Goal: Submit feedback/report problem

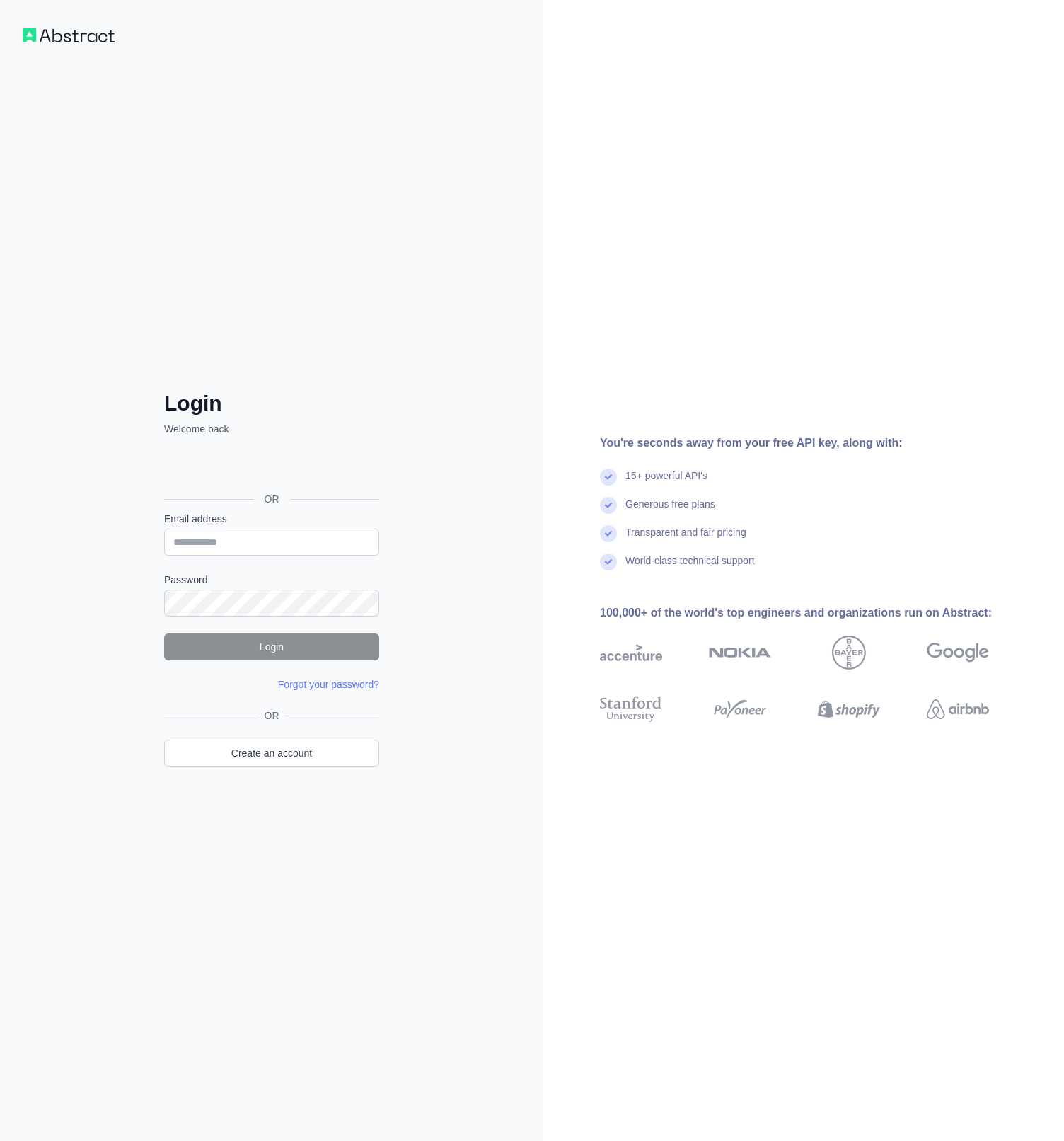
click at [701, 856] on div "You're seconds away from your free API key, along with: 15+ powerful API's Gene…" at bounding box center [804, 570] width 521 height 1141
click at [290, 541] on input "Email address" at bounding box center [271, 542] width 215 height 27
type input "**********"
click at [283, 650] on button "Login" at bounding box center [271, 647] width 215 height 27
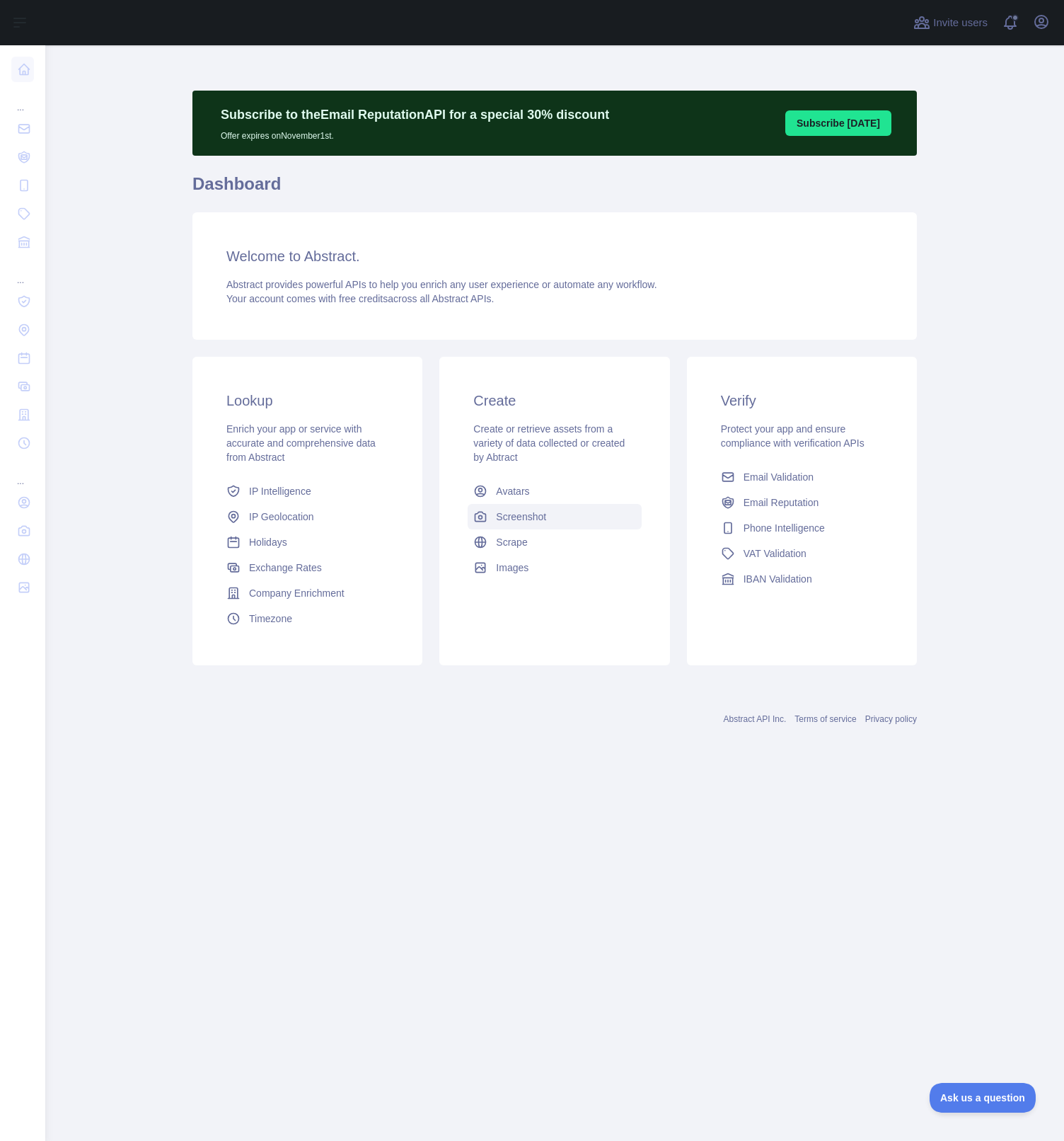
click at [528, 519] on span "Screenshot" at bounding box center [521, 516] width 50 height 14
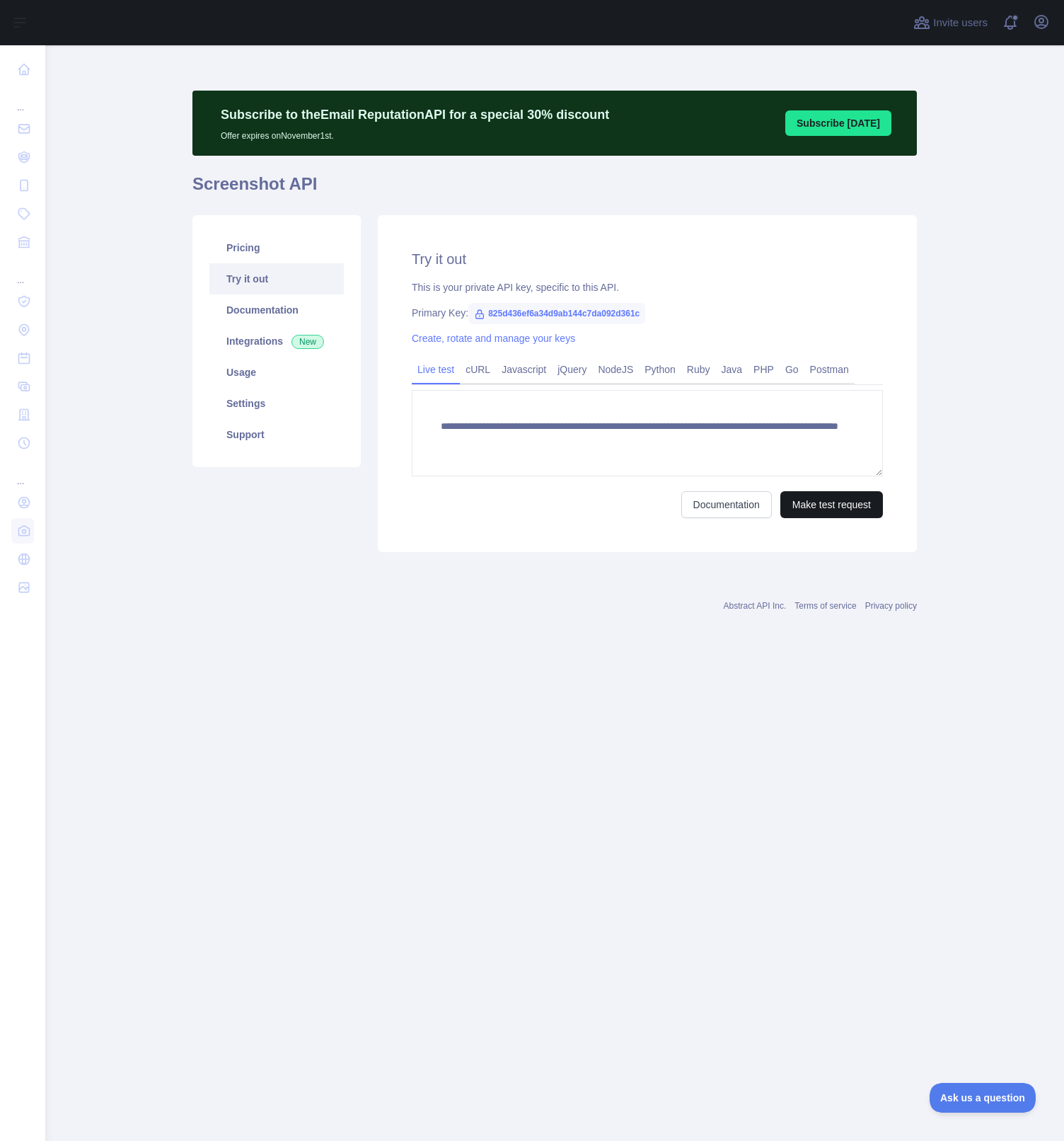
click at [810, 508] on button "Make test request" at bounding box center [831, 505] width 102 height 27
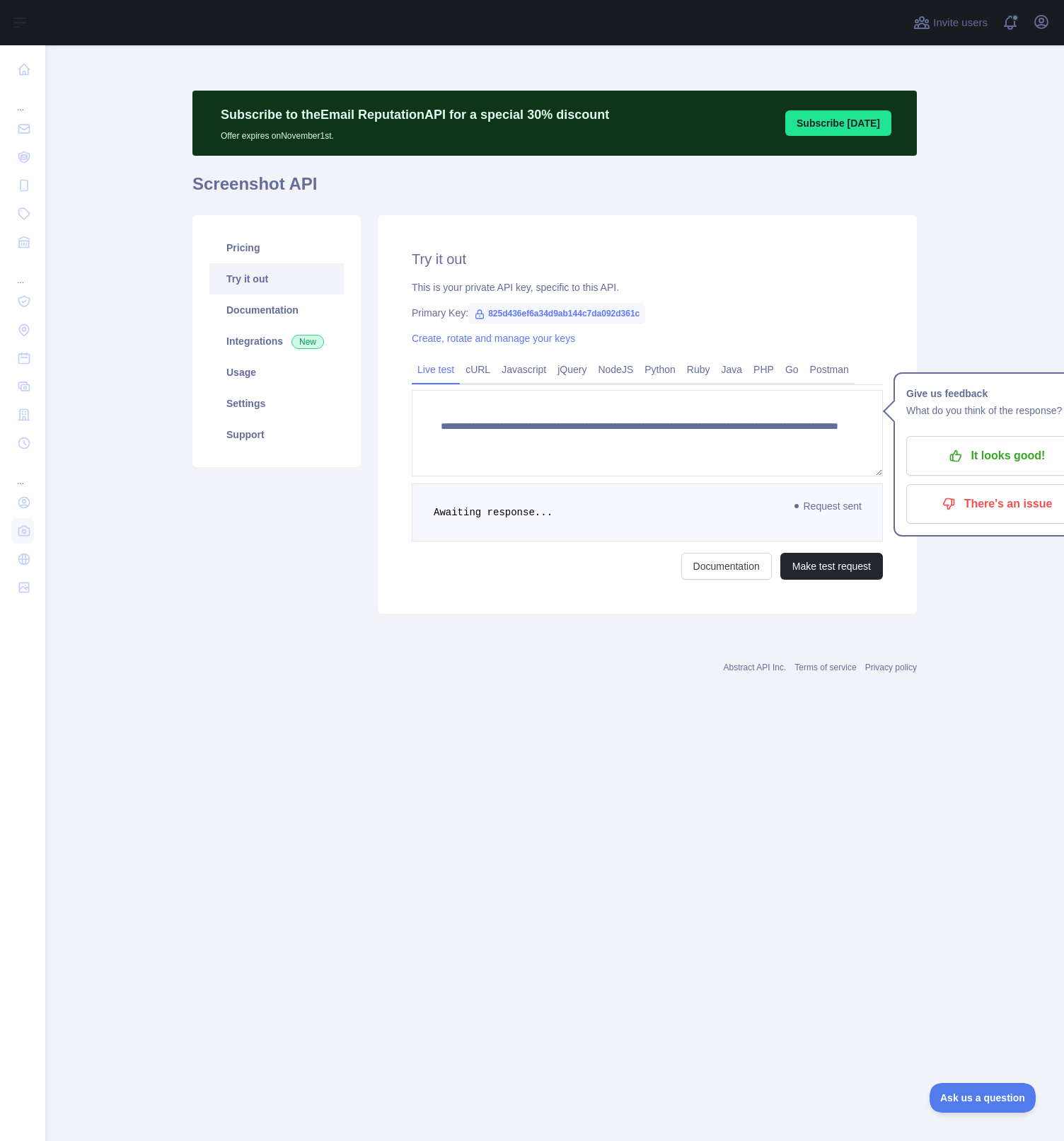
click at [741, 808] on main "**********" at bounding box center [555, 593] width 1019 height 1096
click at [307, 686] on div "**********" at bounding box center [555, 381] width 725 height 673
click at [1045, 27] on icon "button" at bounding box center [1041, 21] width 12 height 12
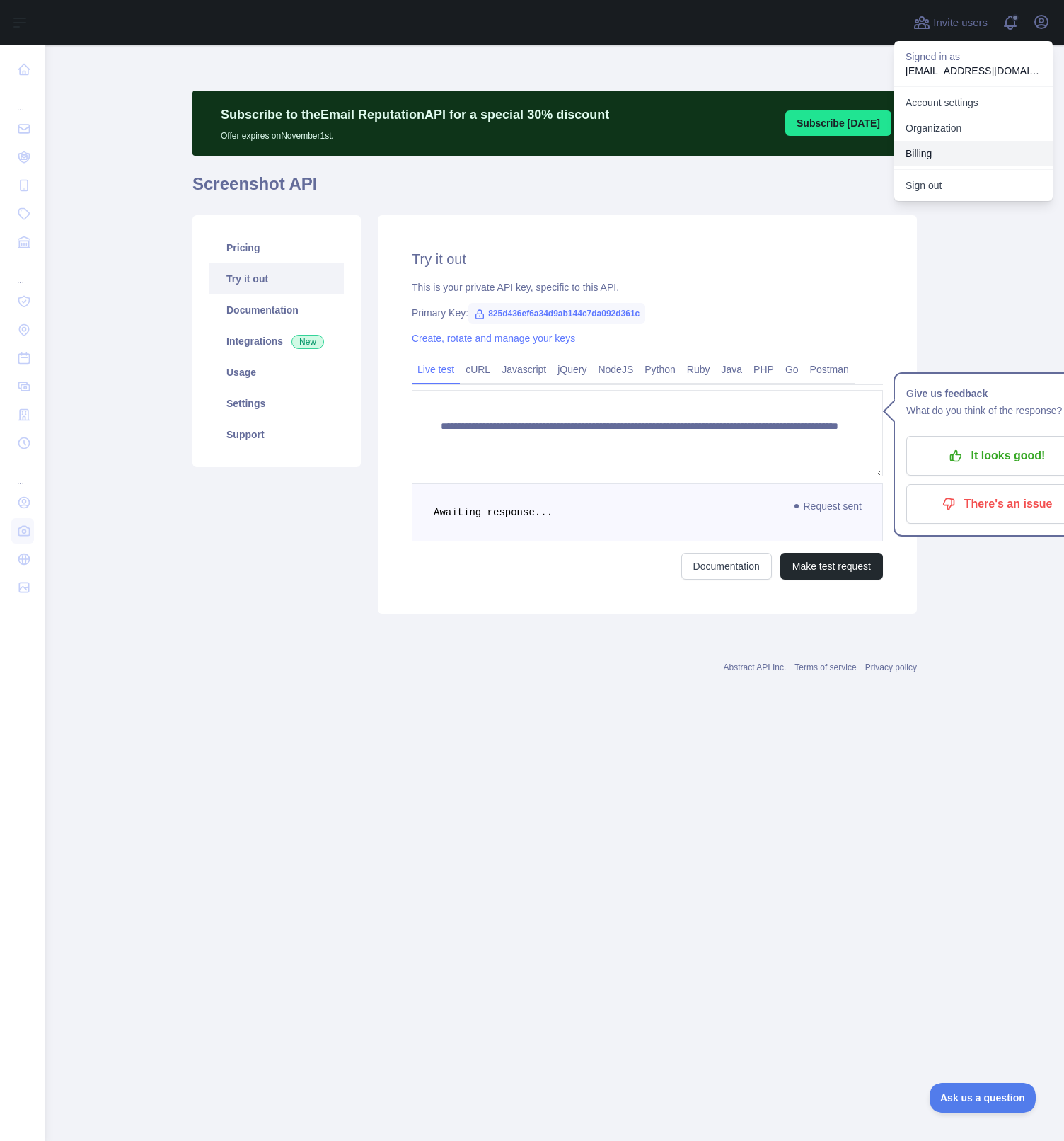
click at [939, 159] on button "Billing" at bounding box center [974, 153] width 159 height 26
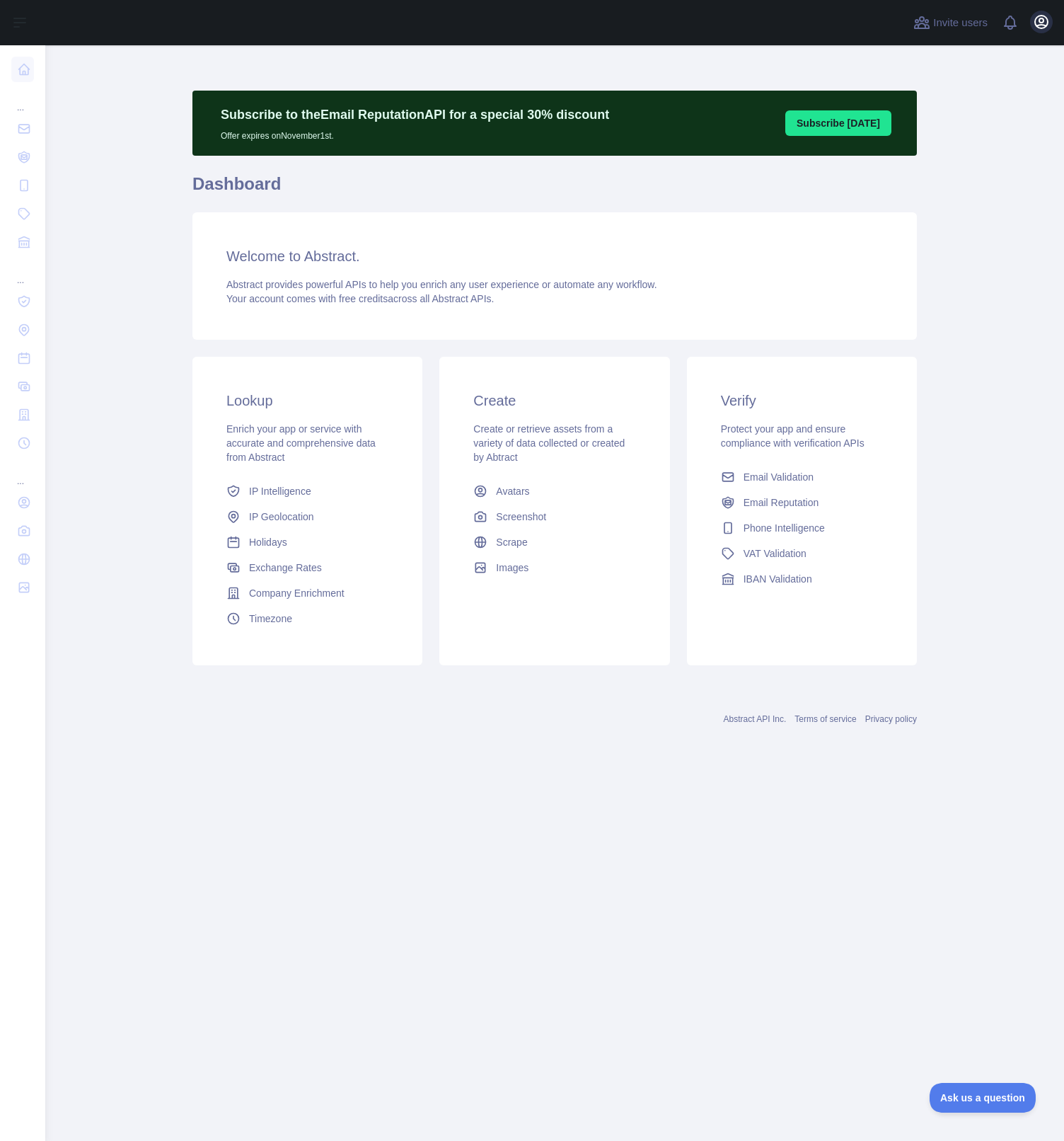
click at [1045, 26] on icon "button" at bounding box center [1042, 22] width 17 height 17
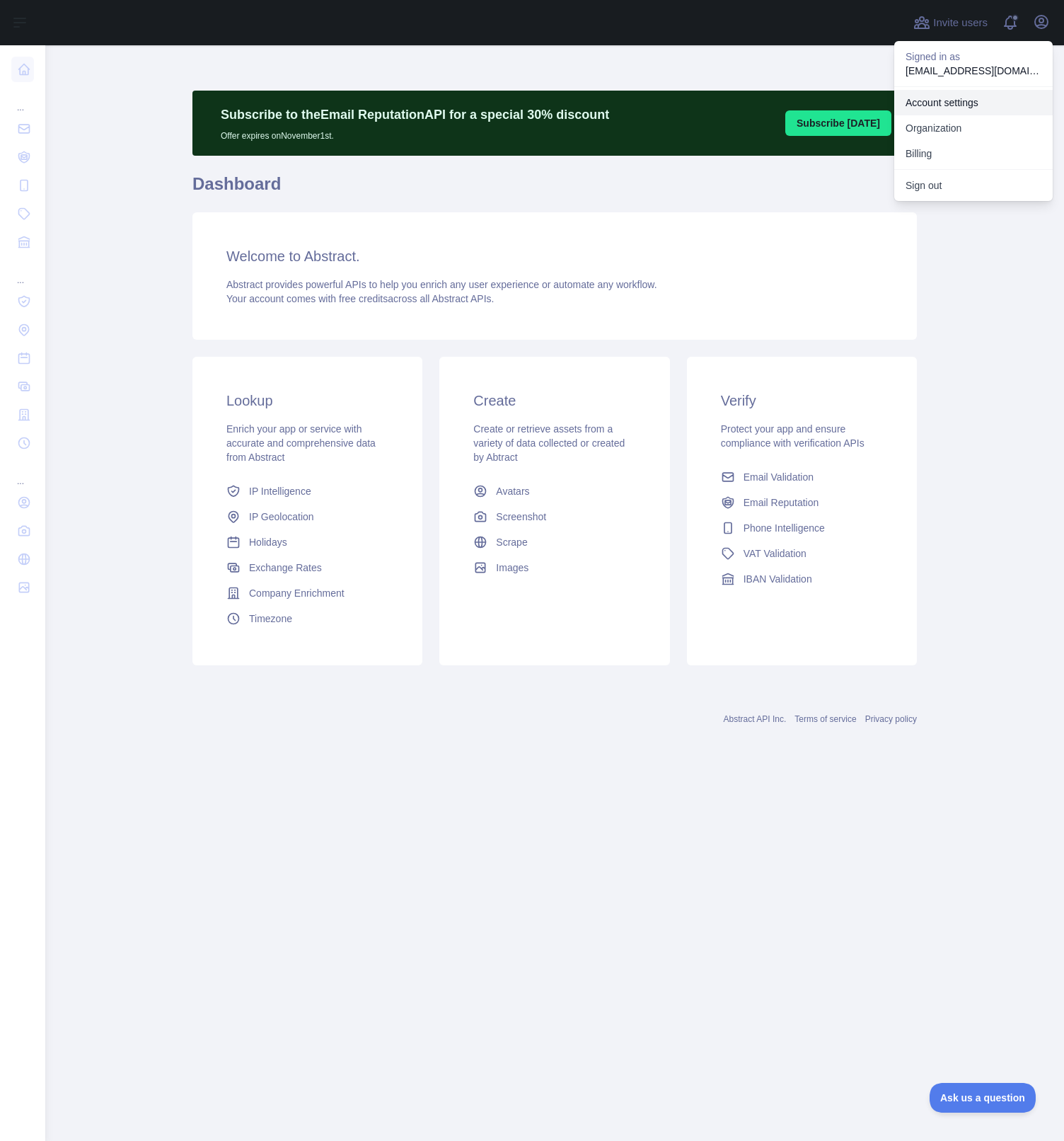
click at [966, 107] on link "Account settings" at bounding box center [974, 103] width 159 height 26
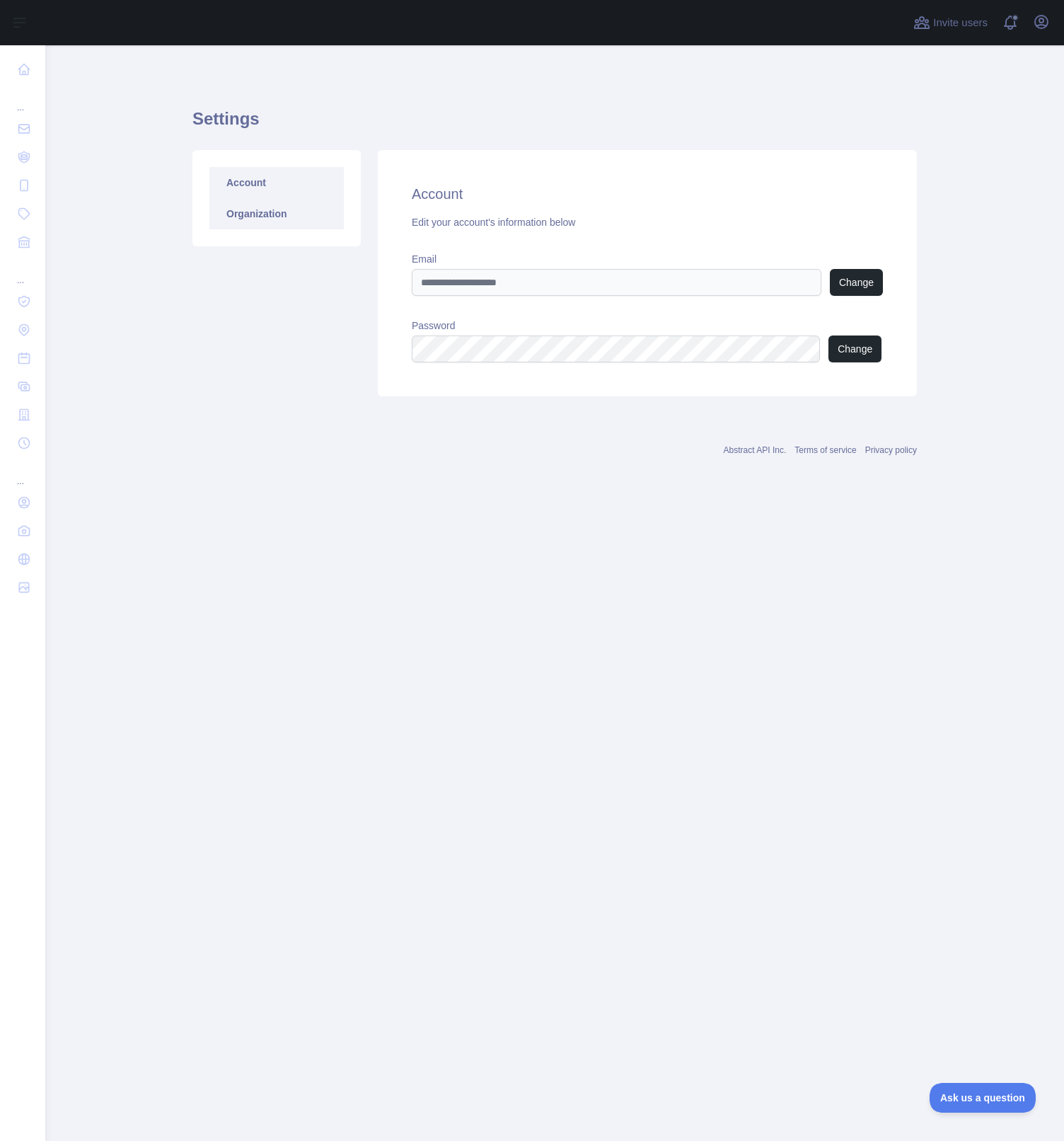
click at [239, 215] on link "Organization" at bounding box center [277, 214] width 134 height 32
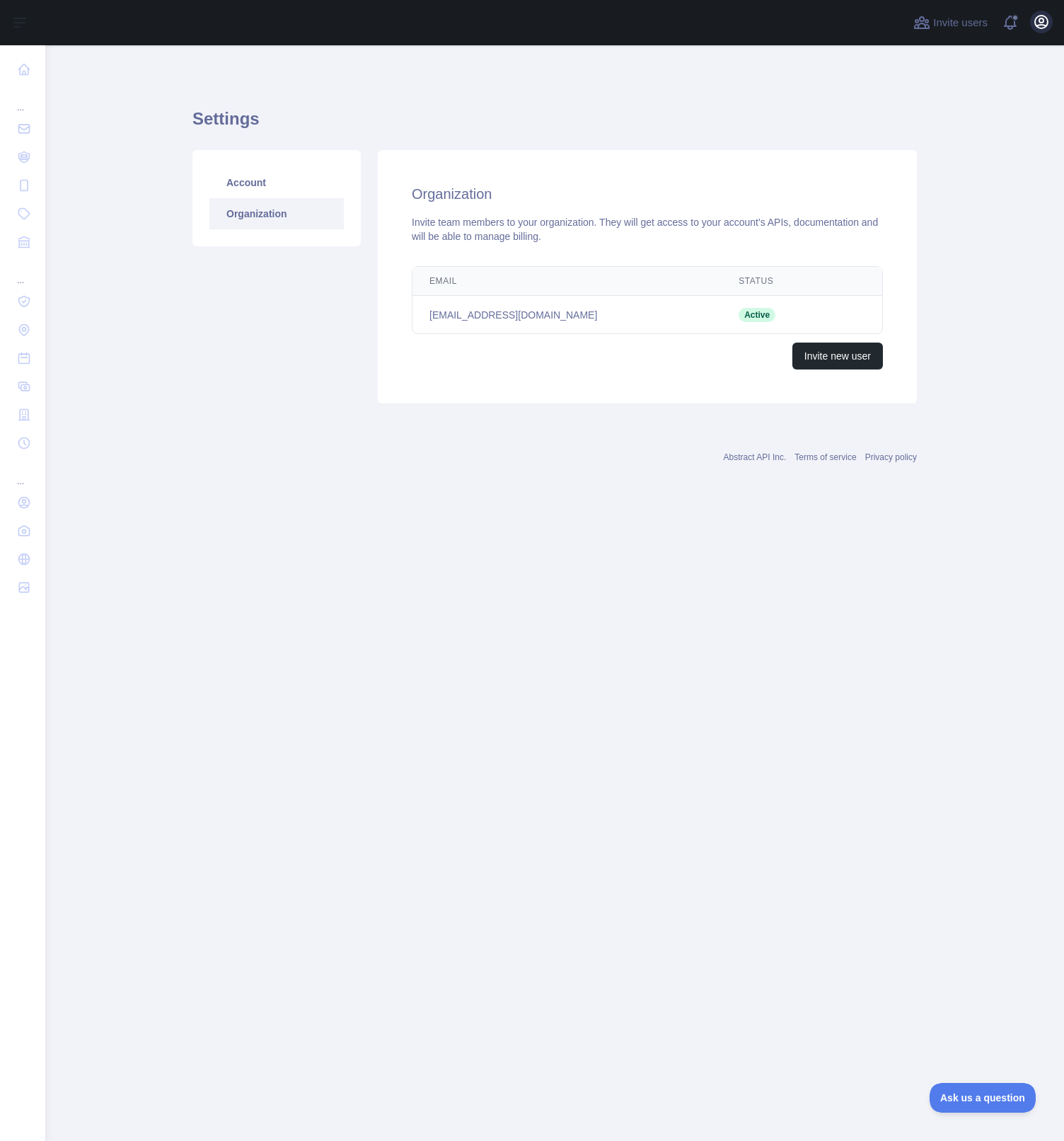
click at [1044, 26] on icon "button" at bounding box center [1042, 22] width 17 height 17
click at [935, 155] on button "Billing" at bounding box center [974, 153] width 159 height 26
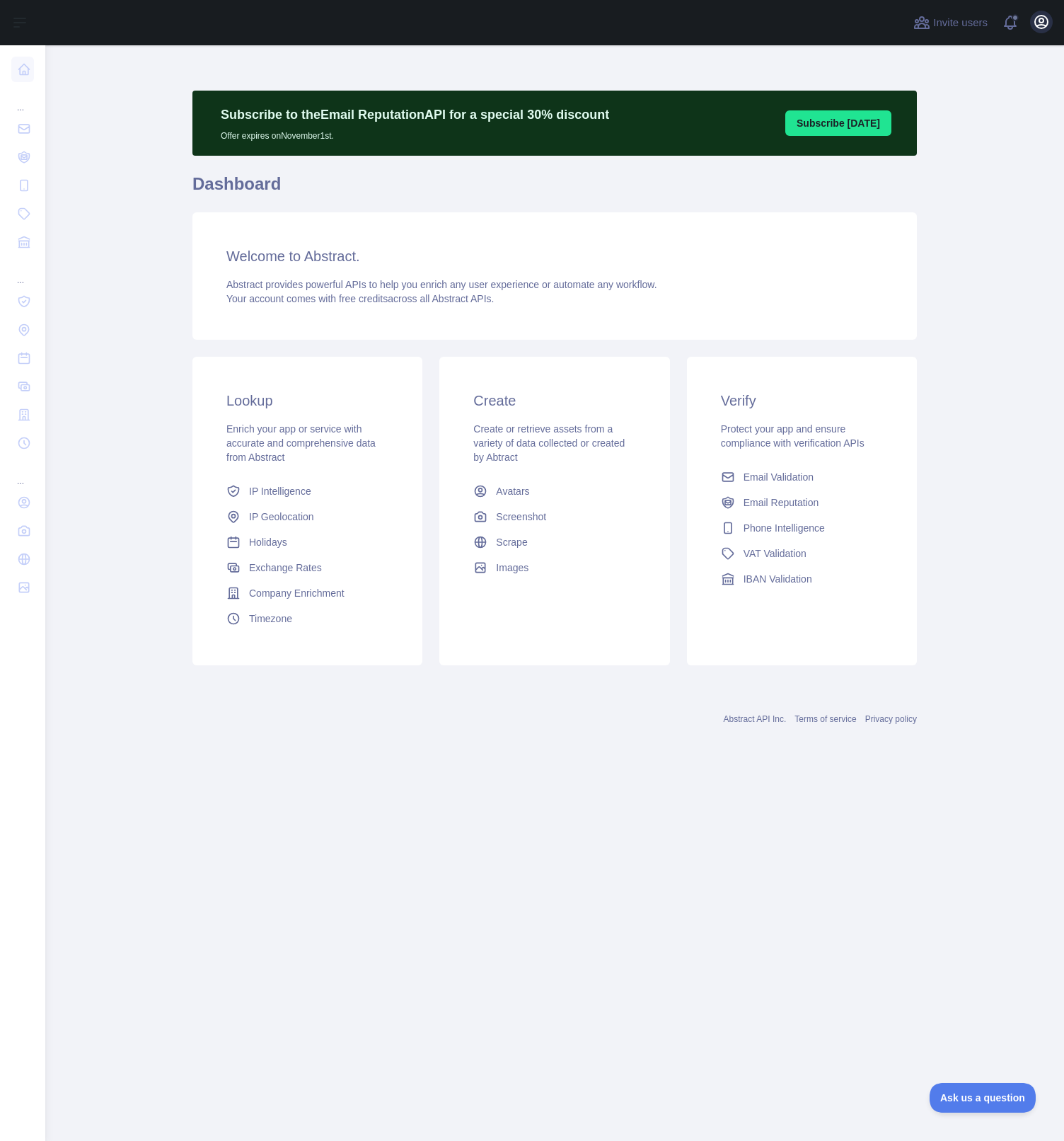
click at [1031, 24] on button "Open user menu" at bounding box center [1042, 22] width 23 height 23
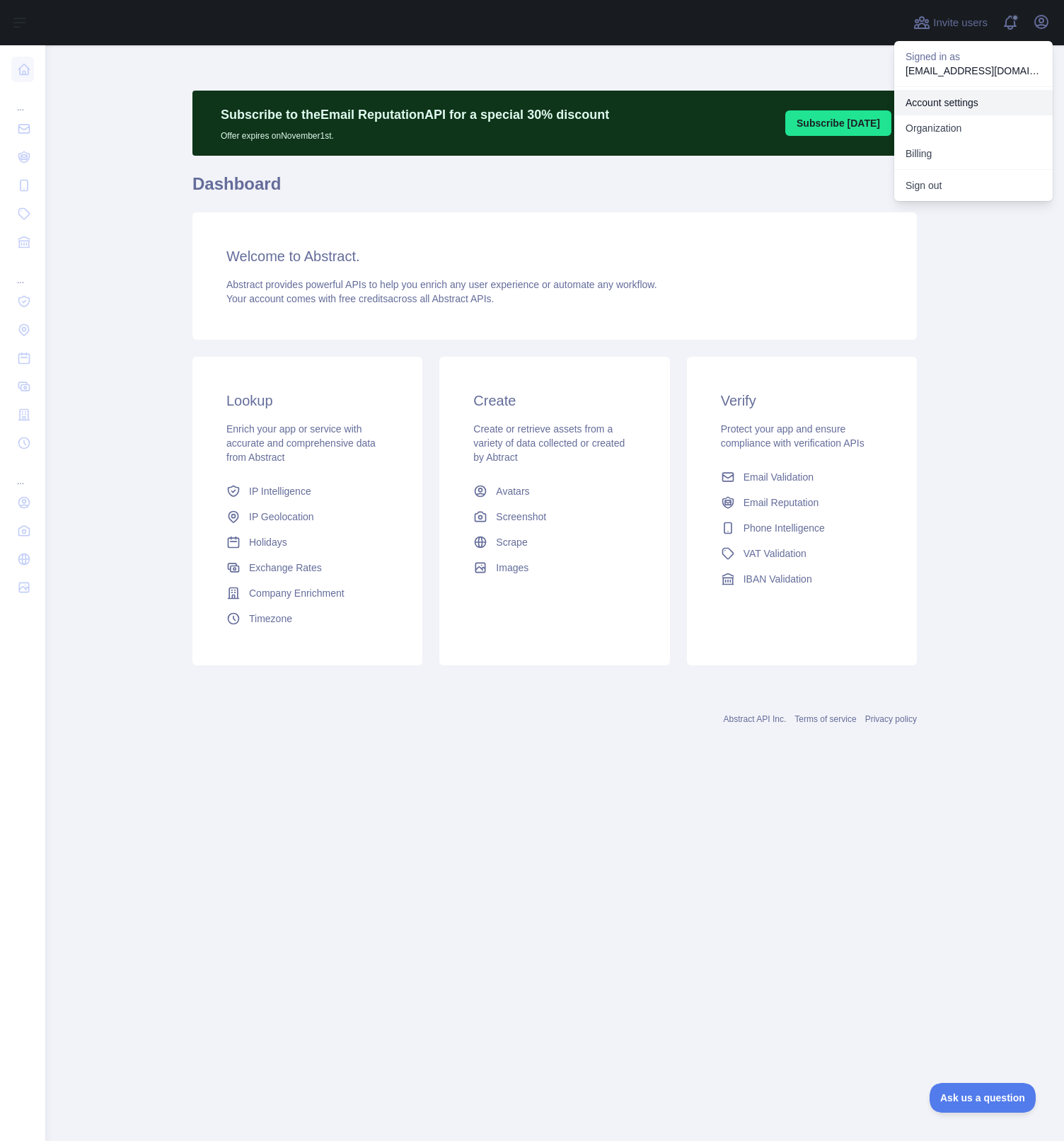
click at [991, 106] on link "Account settings" at bounding box center [974, 103] width 159 height 26
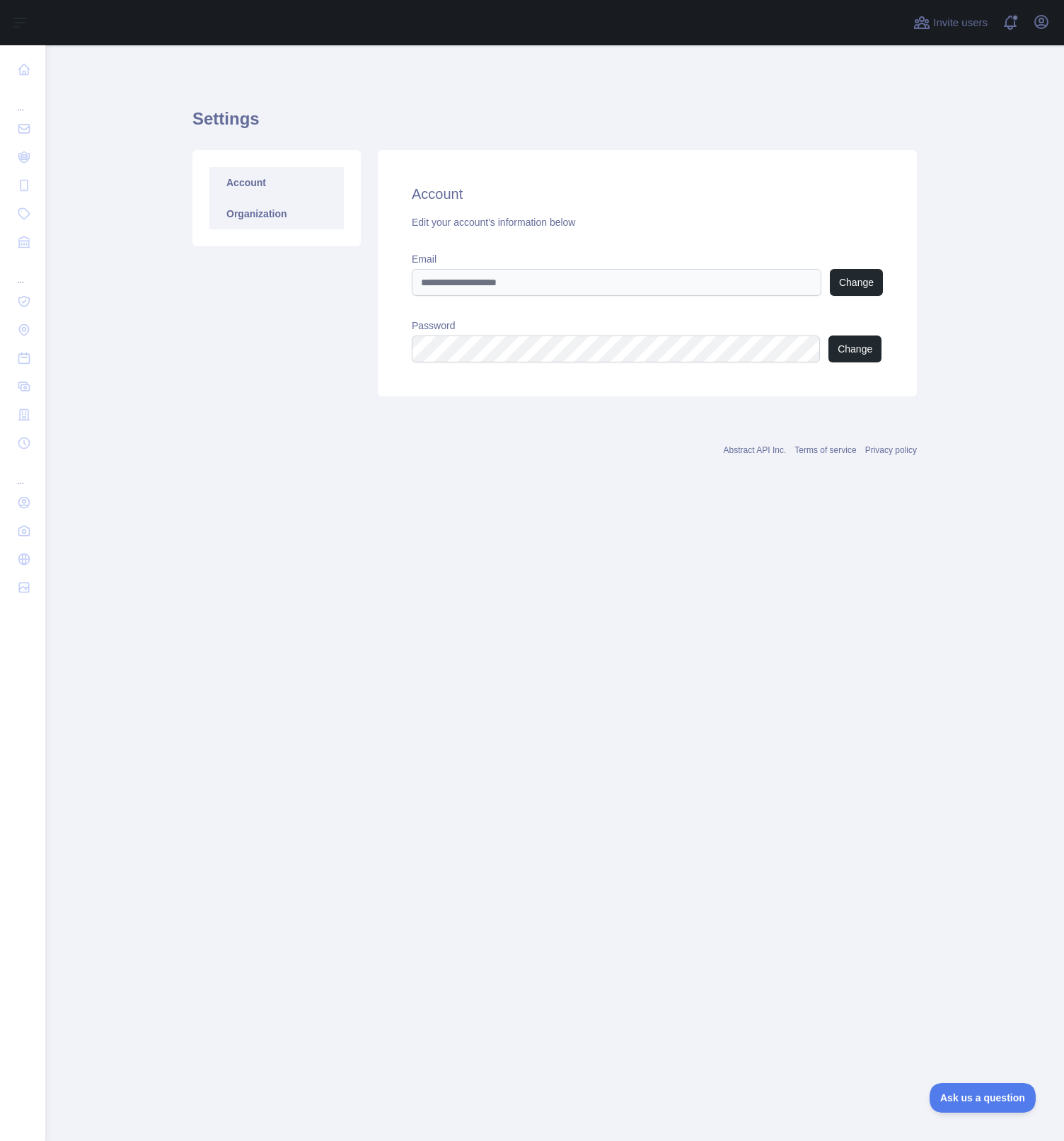
click at [247, 213] on link "Organization" at bounding box center [277, 214] width 134 height 32
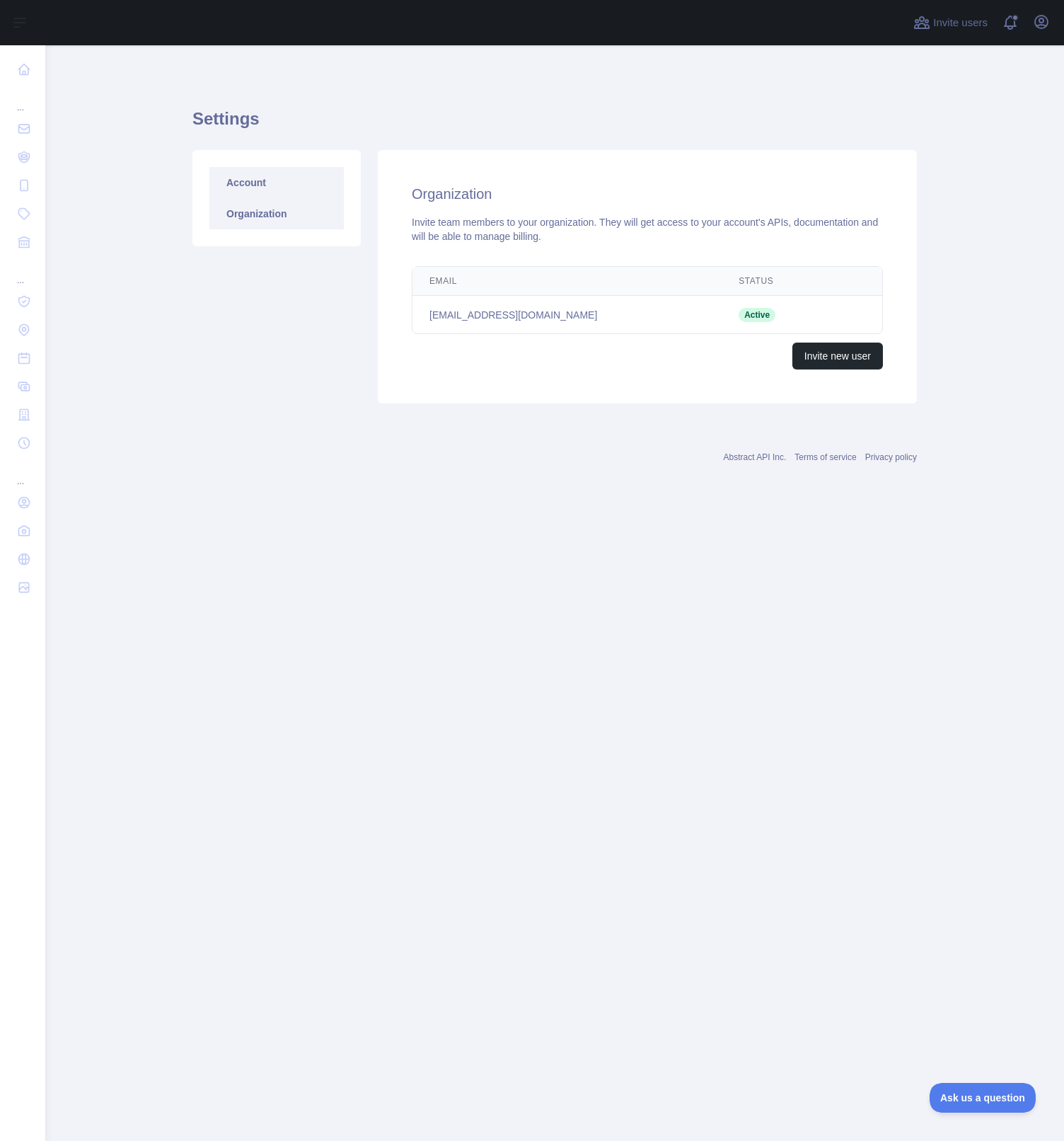
click at [247, 176] on link "Account" at bounding box center [277, 182] width 134 height 32
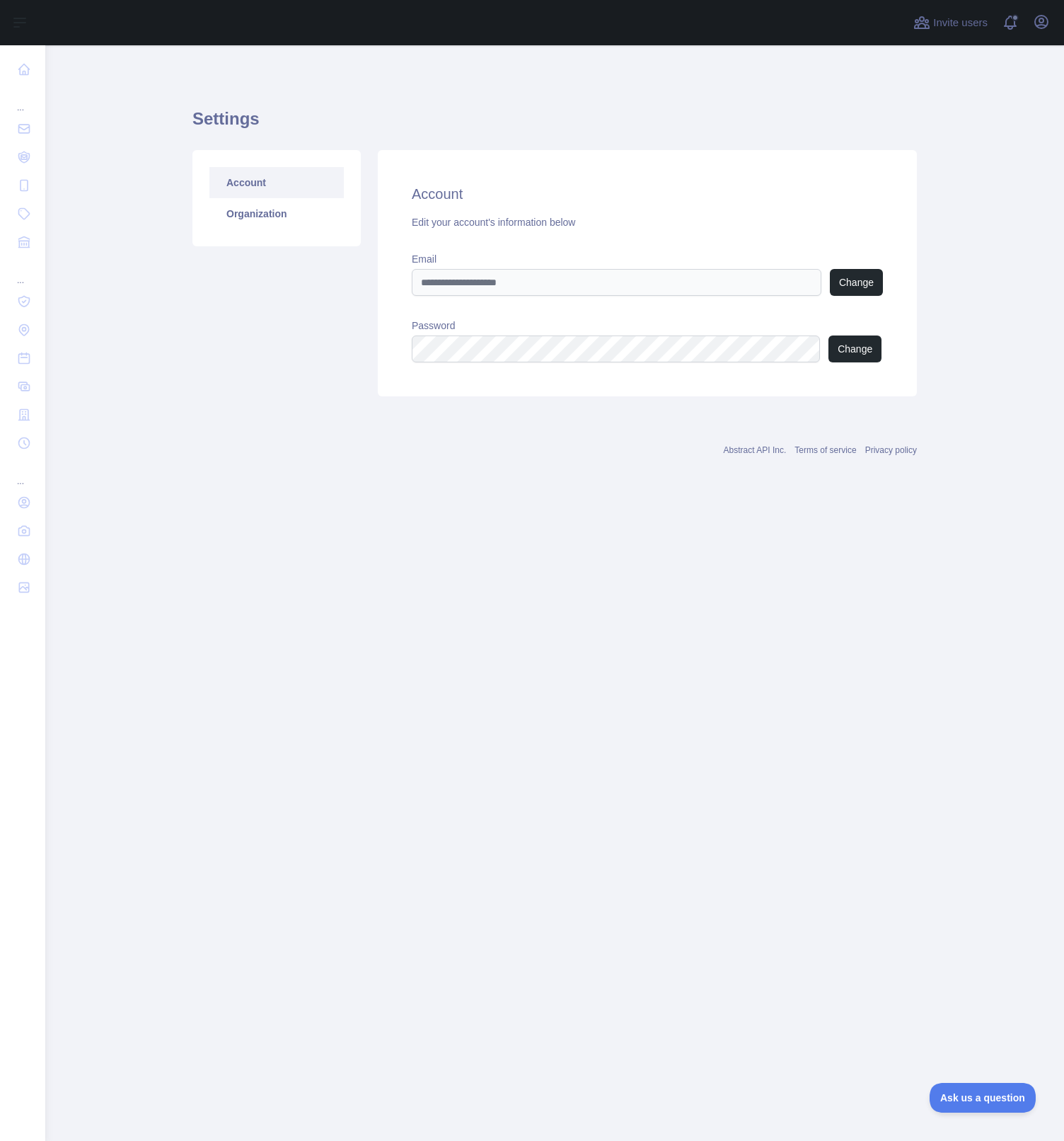
click at [917, 462] on main "Settings Account Organization Account Edit your account's information below Ema…" at bounding box center [555, 593] width 1019 height 1096
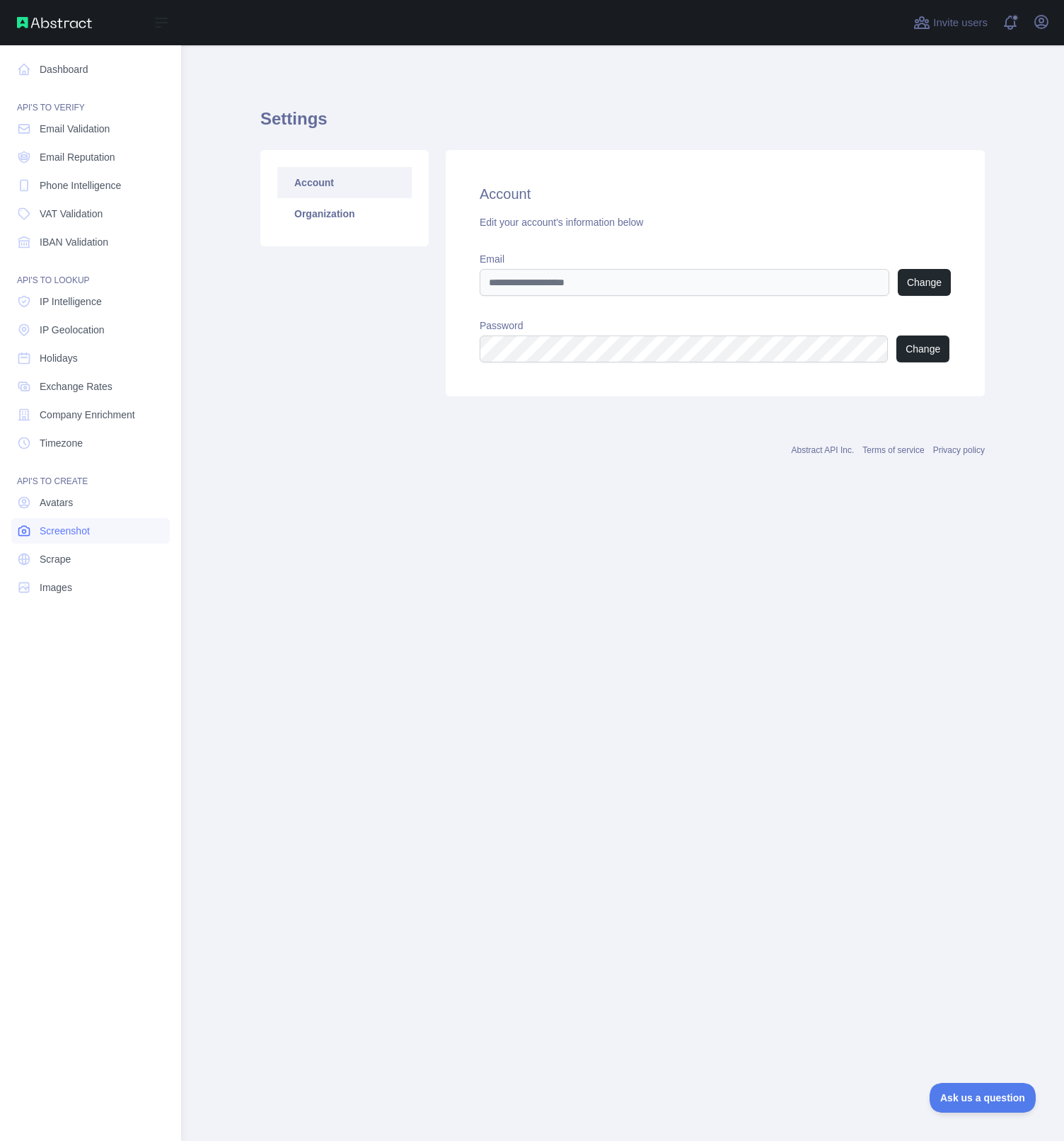
click at [74, 530] on span "Screenshot" at bounding box center [64, 531] width 50 height 14
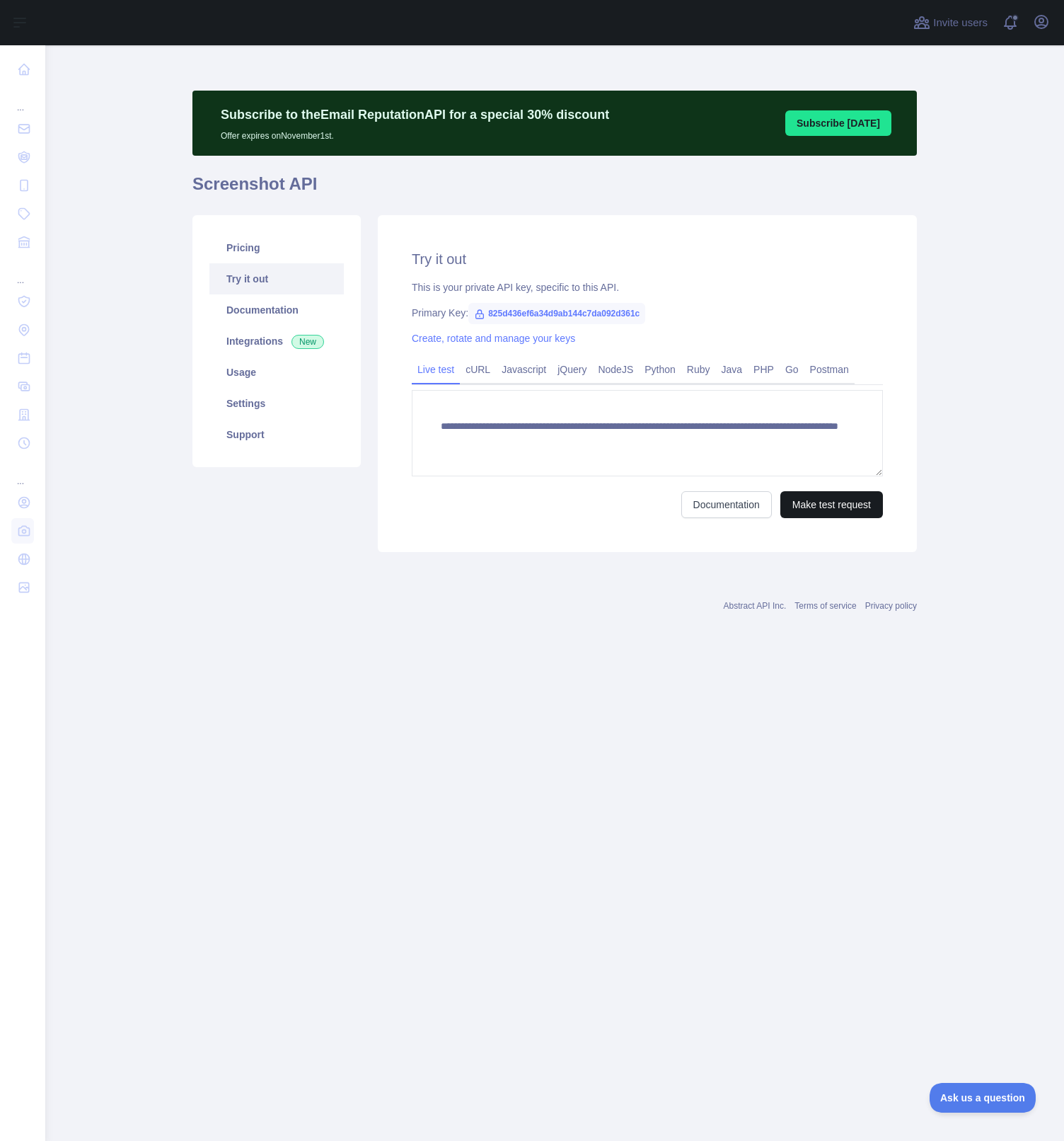
click at [834, 509] on button "Make test request" at bounding box center [831, 505] width 102 height 27
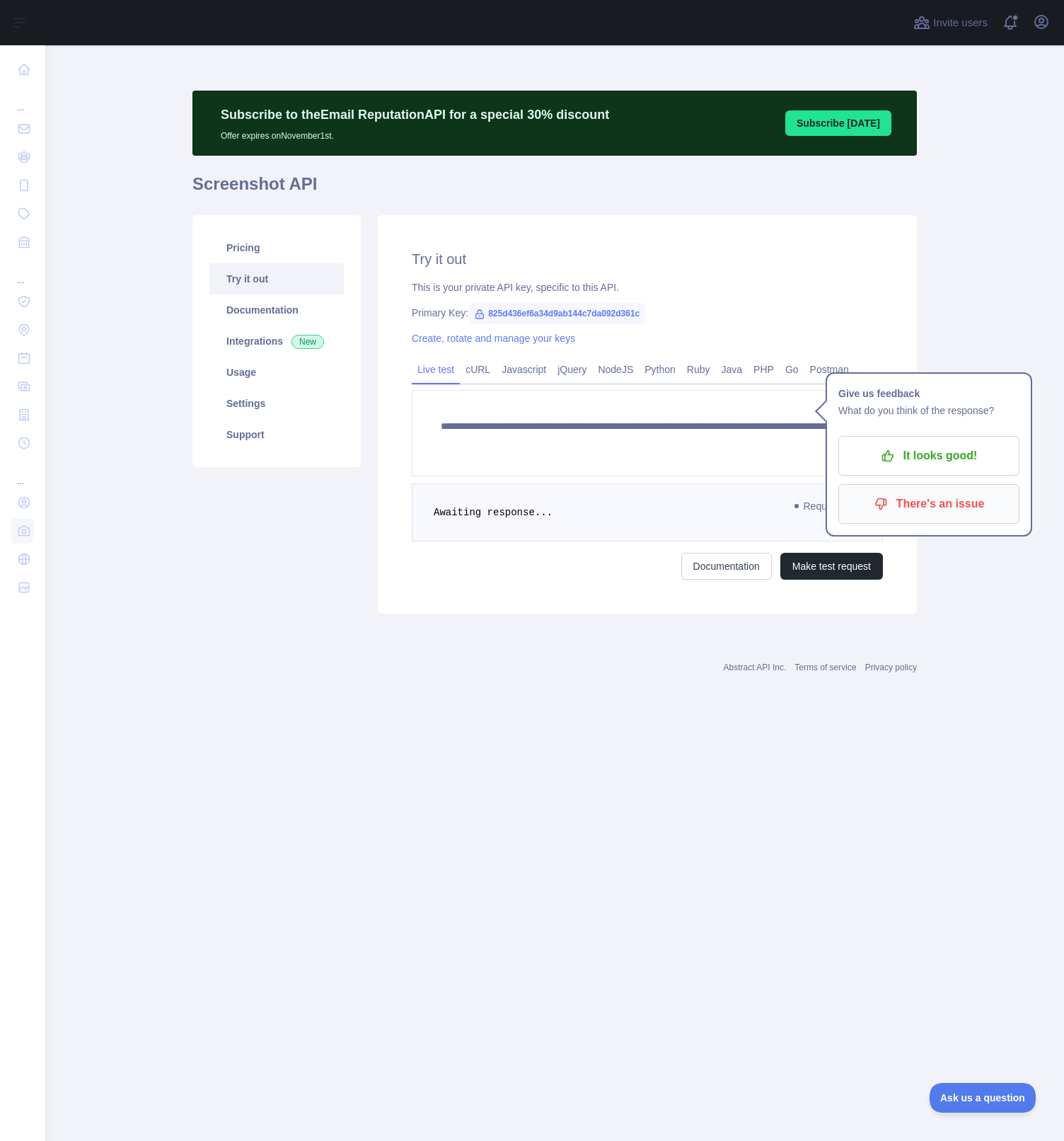
click at [896, 503] on p "There's an issue" at bounding box center [929, 504] width 160 height 24
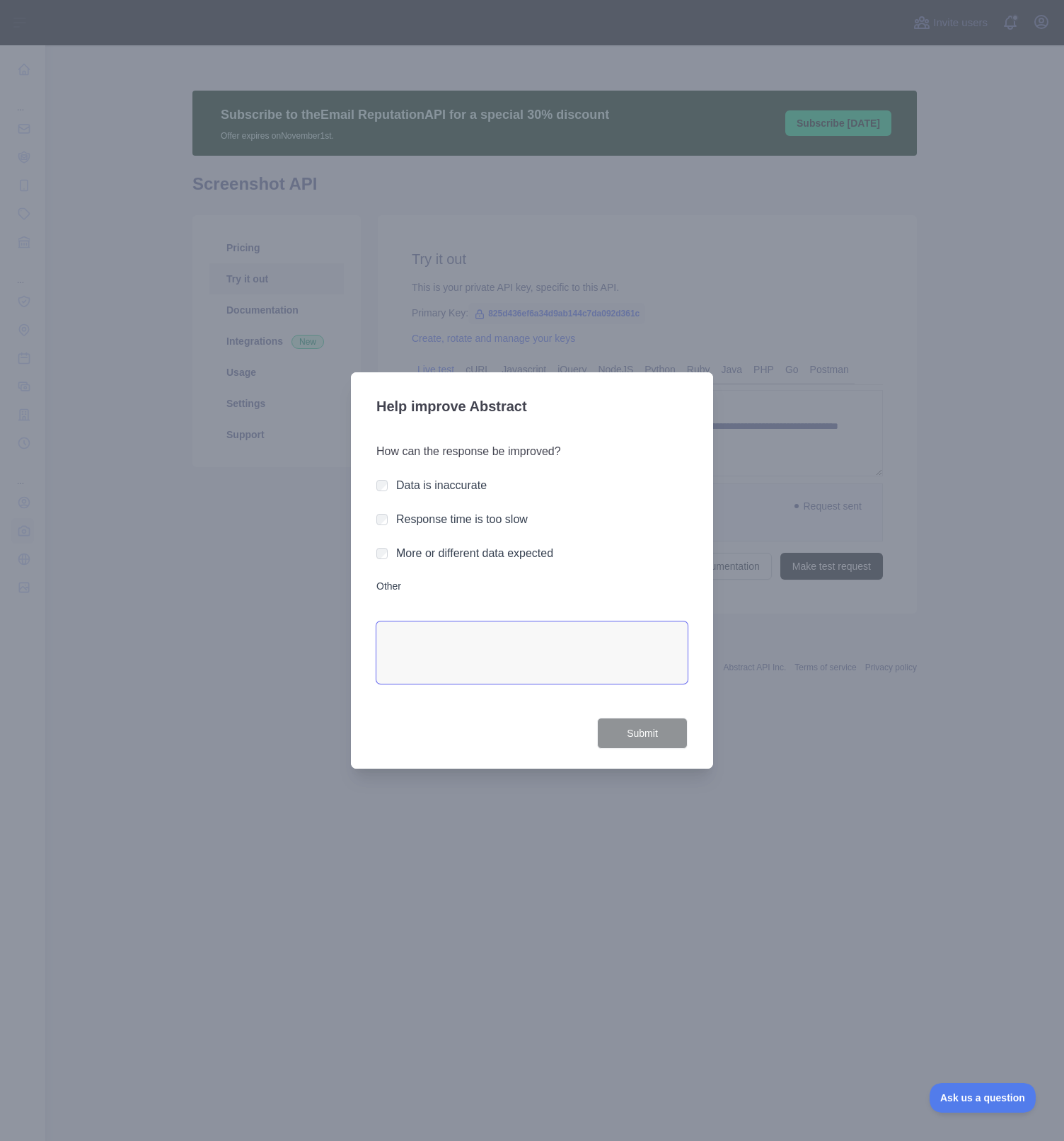
click at [412, 643] on textarea "Other" at bounding box center [532, 652] width 311 height 62
type textarea "**********"
click at [671, 736] on button "Submit" at bounding box center [643, 733] width 91 height 32
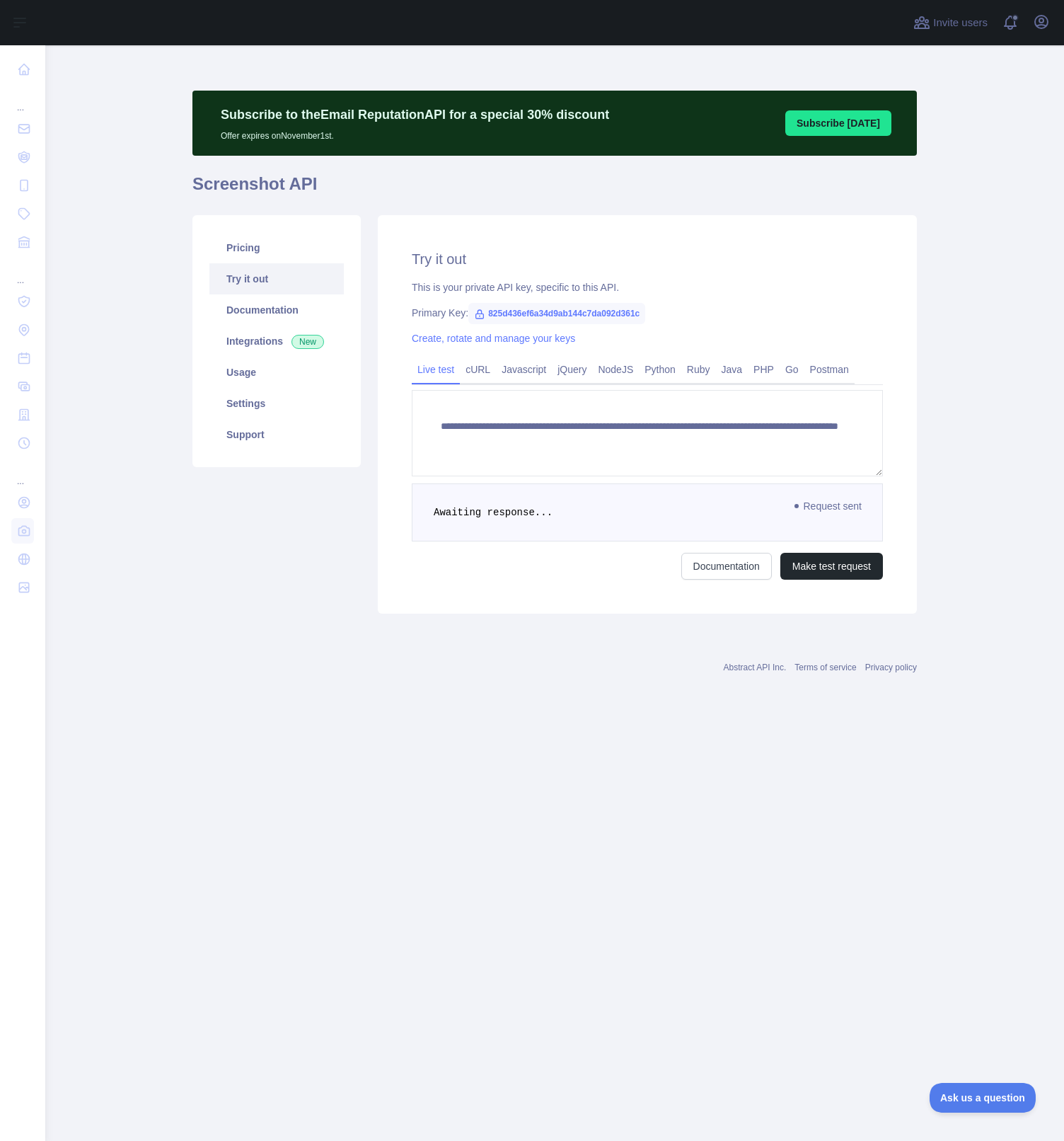
click at [103, 431] on main "**********" at bounding box center [555, 593] width 1019 height 1096
click at [1010, 23] on span at bounding box center [1016, 22] width 29 height 45
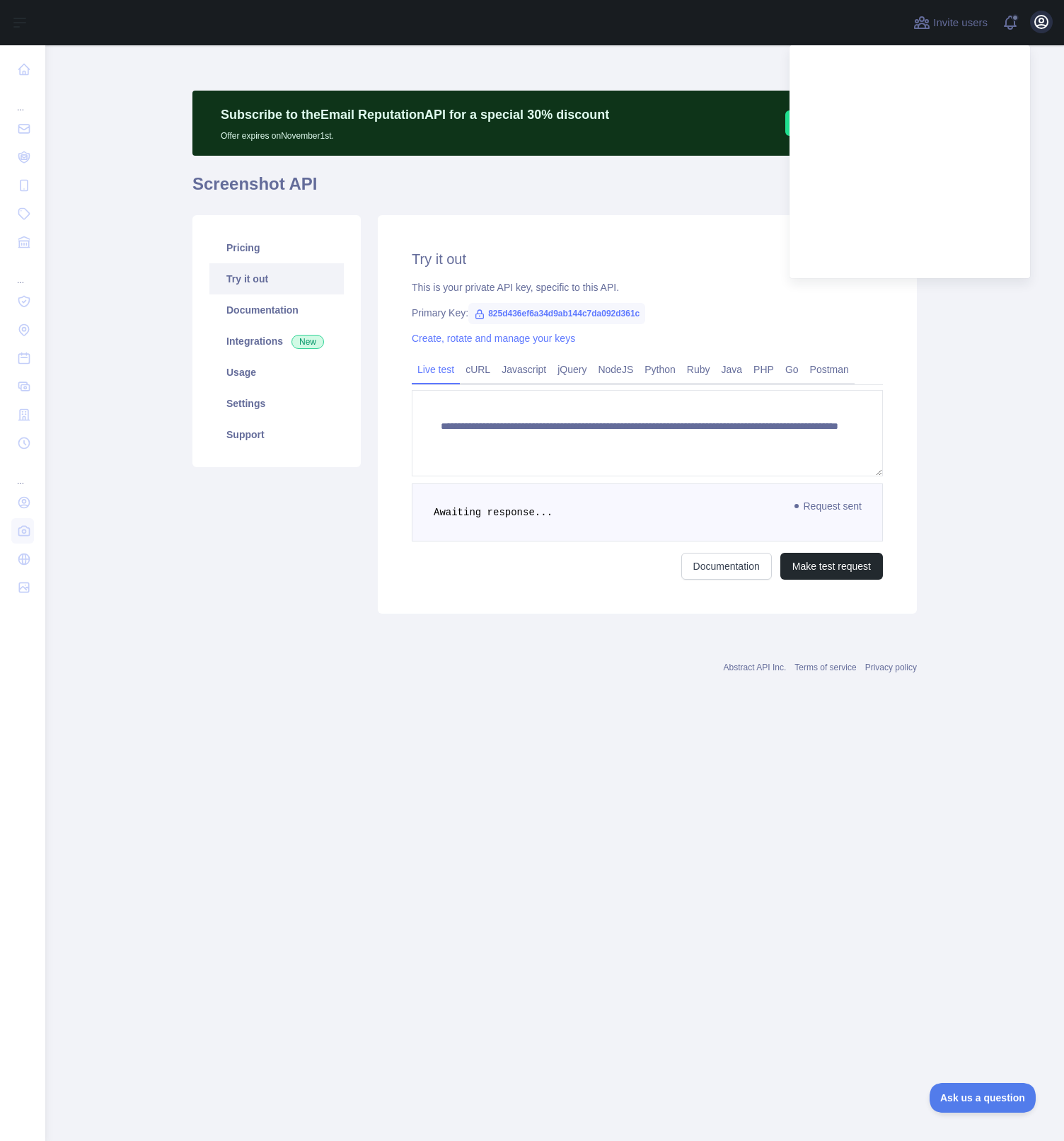
click at [1042, 21] on icon "button" at bounding box center [1042, 22] width 17 height 17
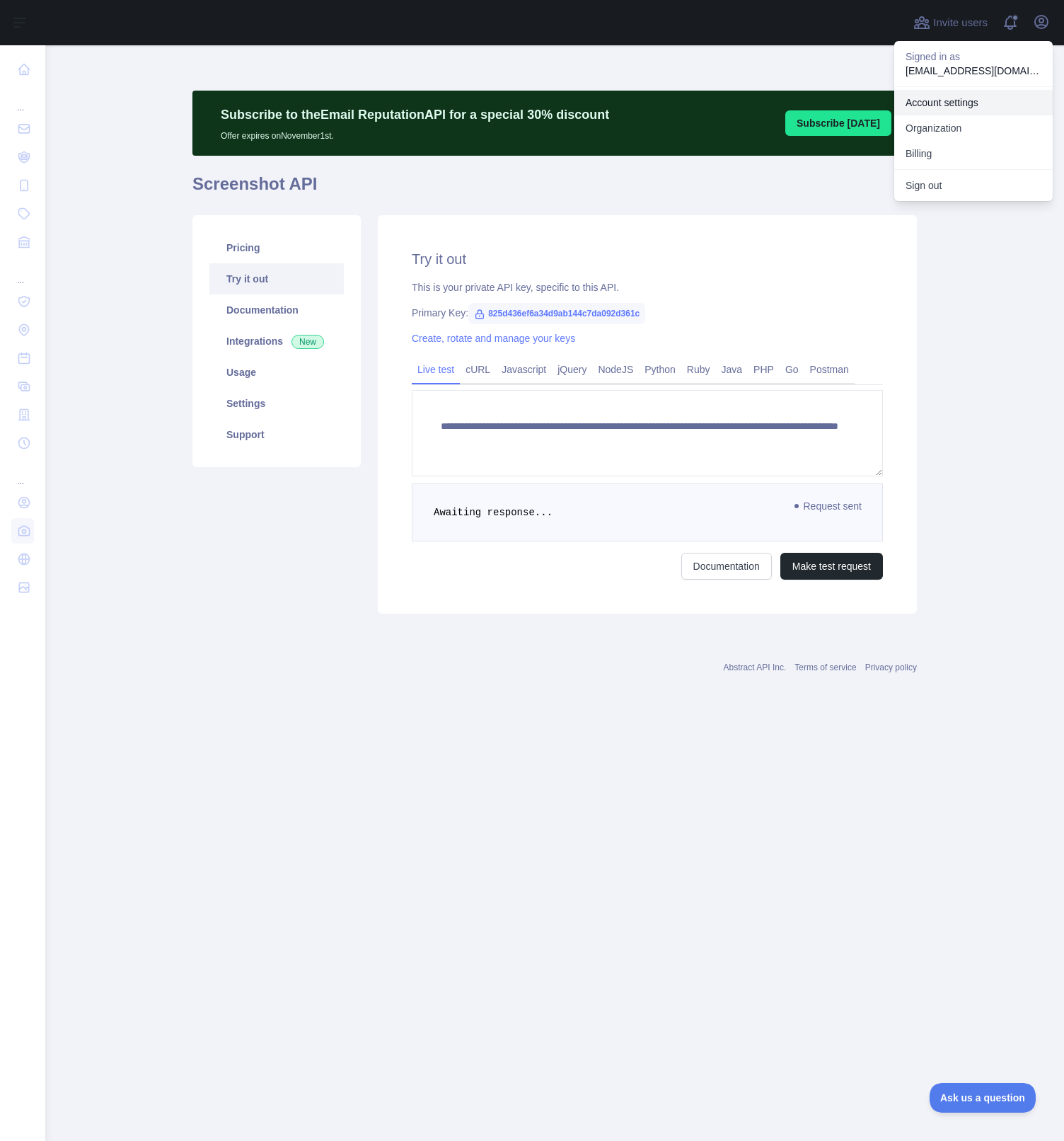
click at [990, 103] on link "Account settings" at bounding box center [974, 103] width 159 height 26
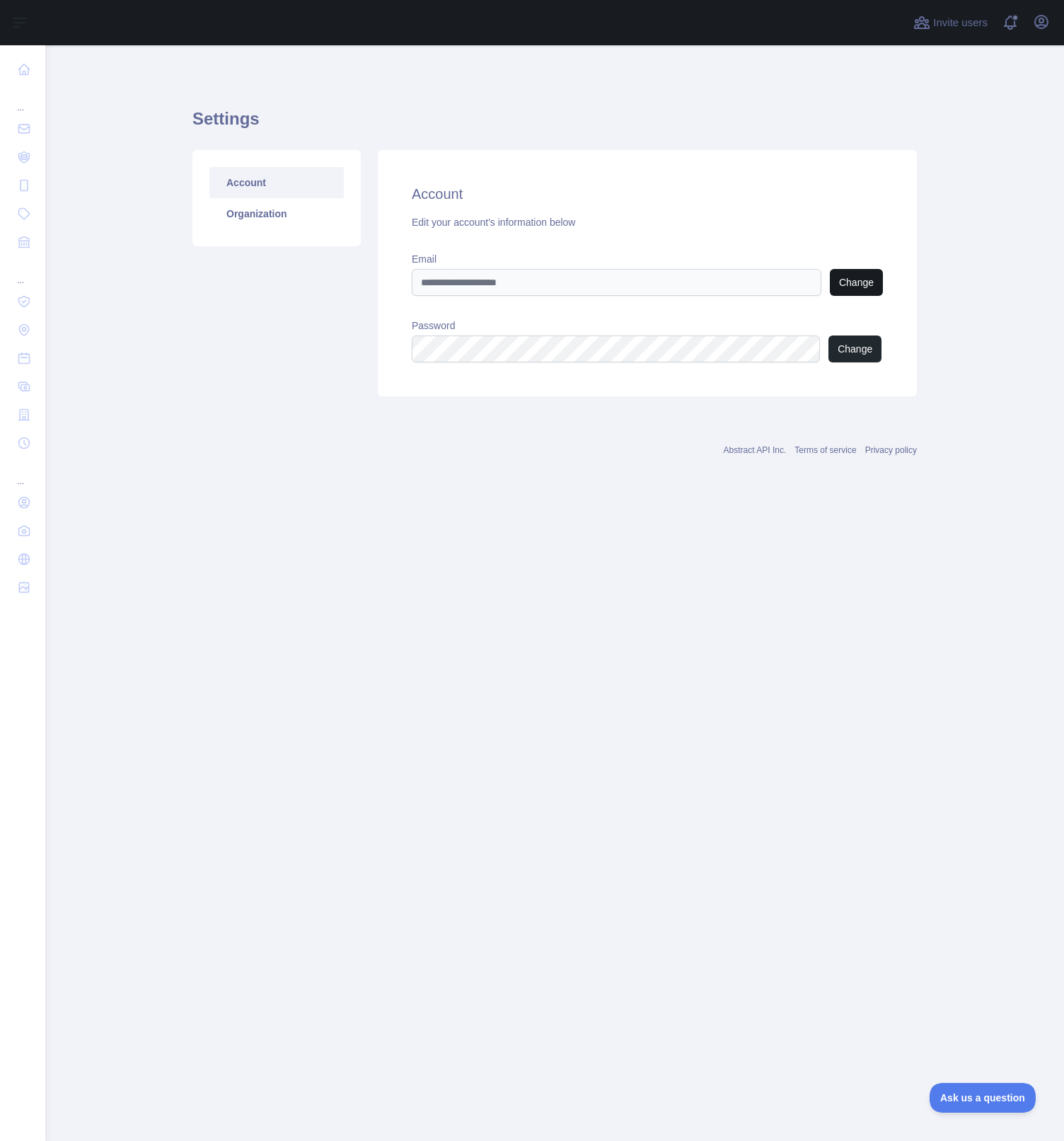
click at [844, 289] on button "Change" at bounding box center [856, 283] width 53 height 27
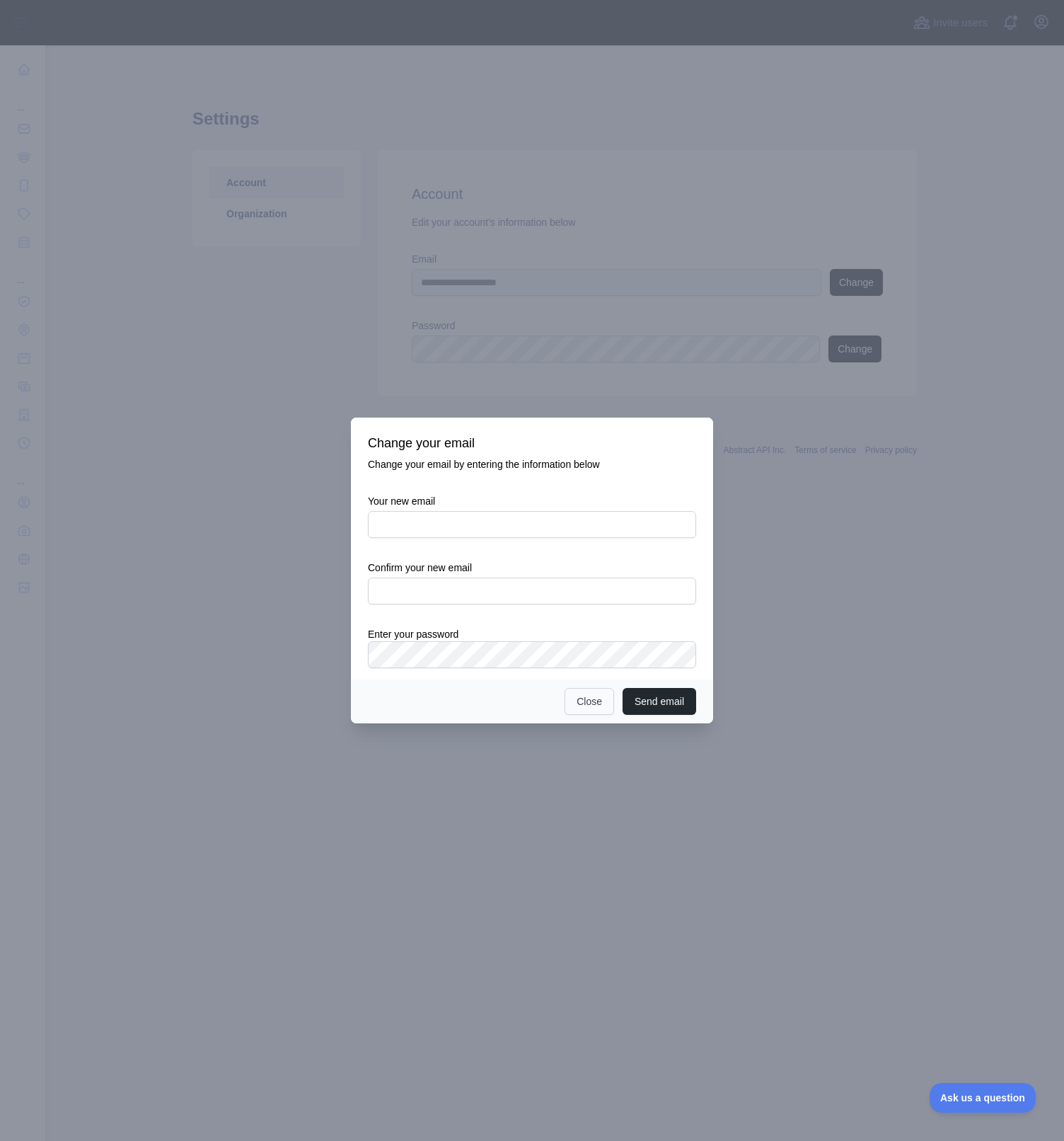
click at [593, 700] on button "Close" at bounding box center [590, 701] width 50 height 27
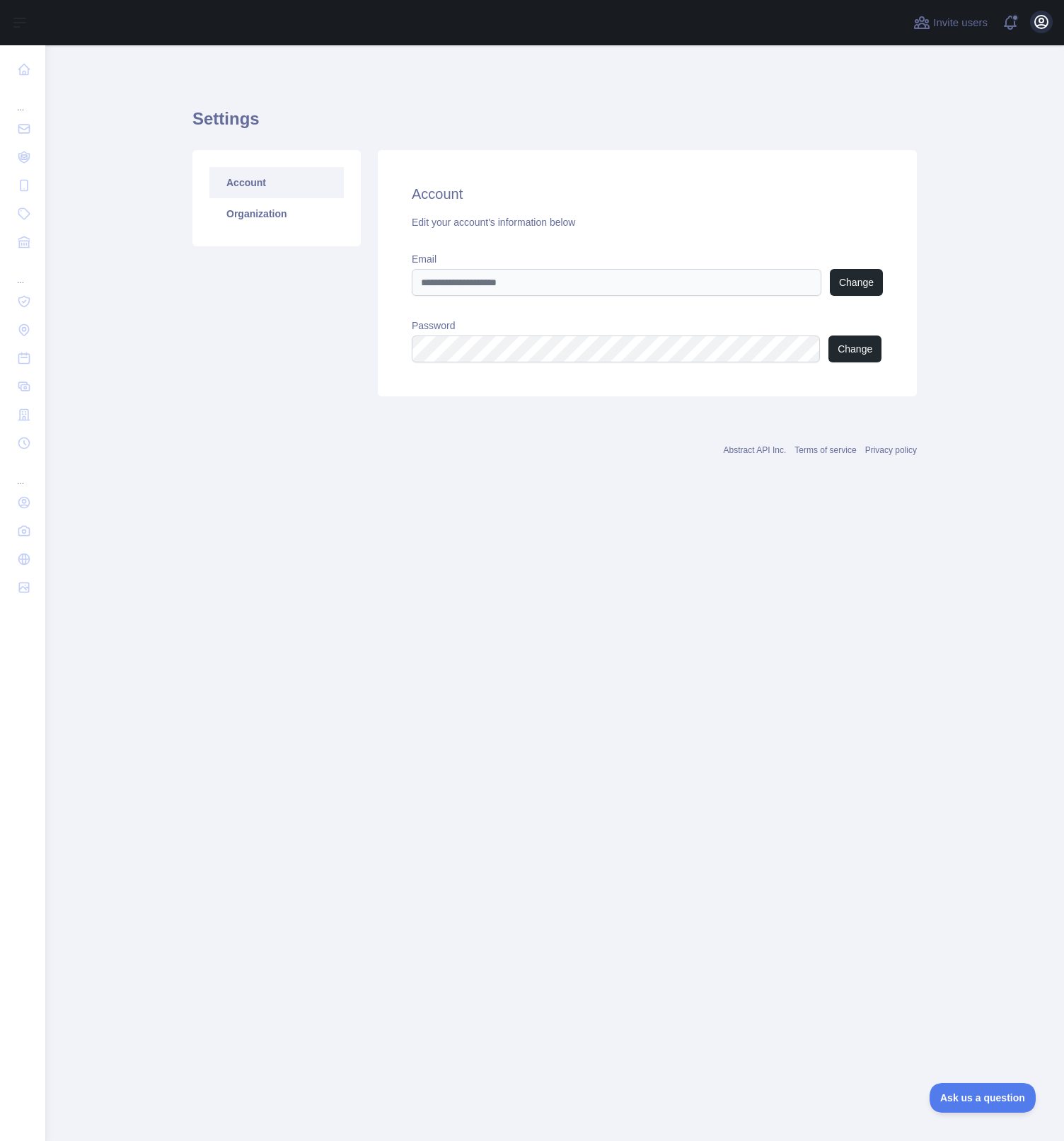
click at [1040, 25] on icon "button" at bounding box center [1041, 21] width 12 height 12
click at [939, 150] on button "Billing" at bounding box center [974, 153] width 159 height 26
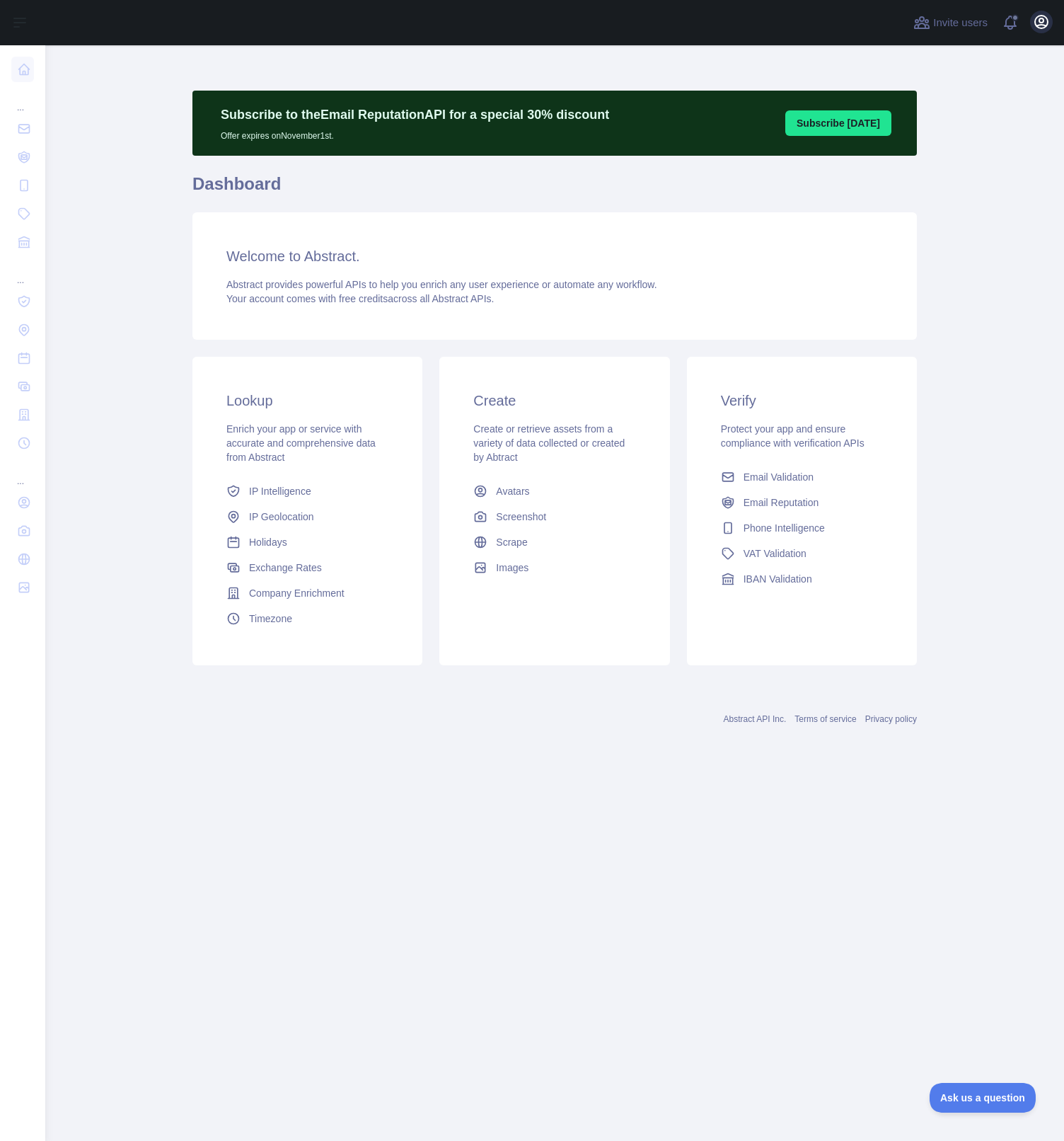
click at [1039, 17] on icon "button" at bounding box center [1041, 21] width 12 height 12
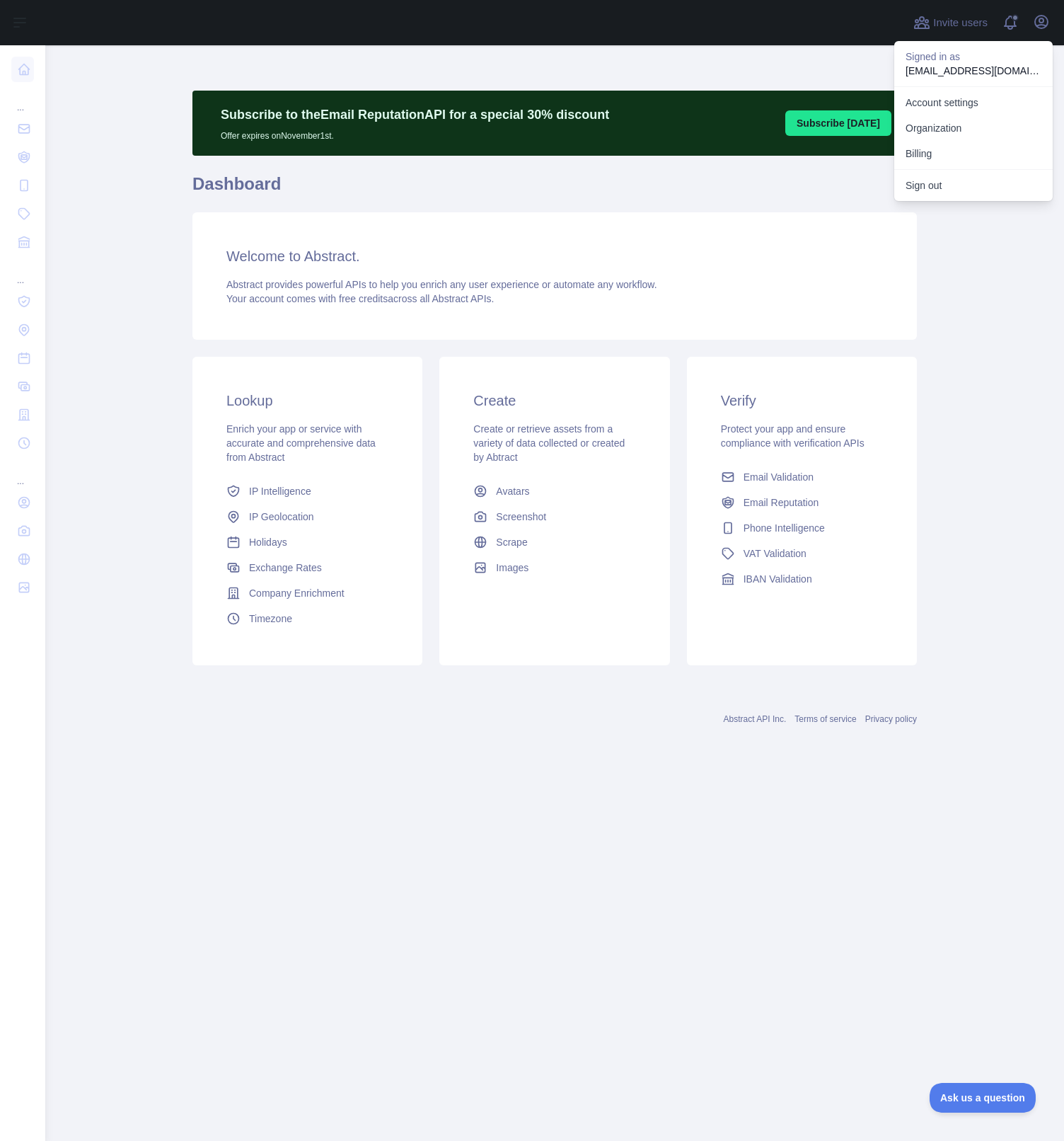
click at [958, 284] on main "Subscribe to the Email Reputation API for a special 30 % discount Offer expires…" at bounding box center [555, 593] width 1019 height 1096
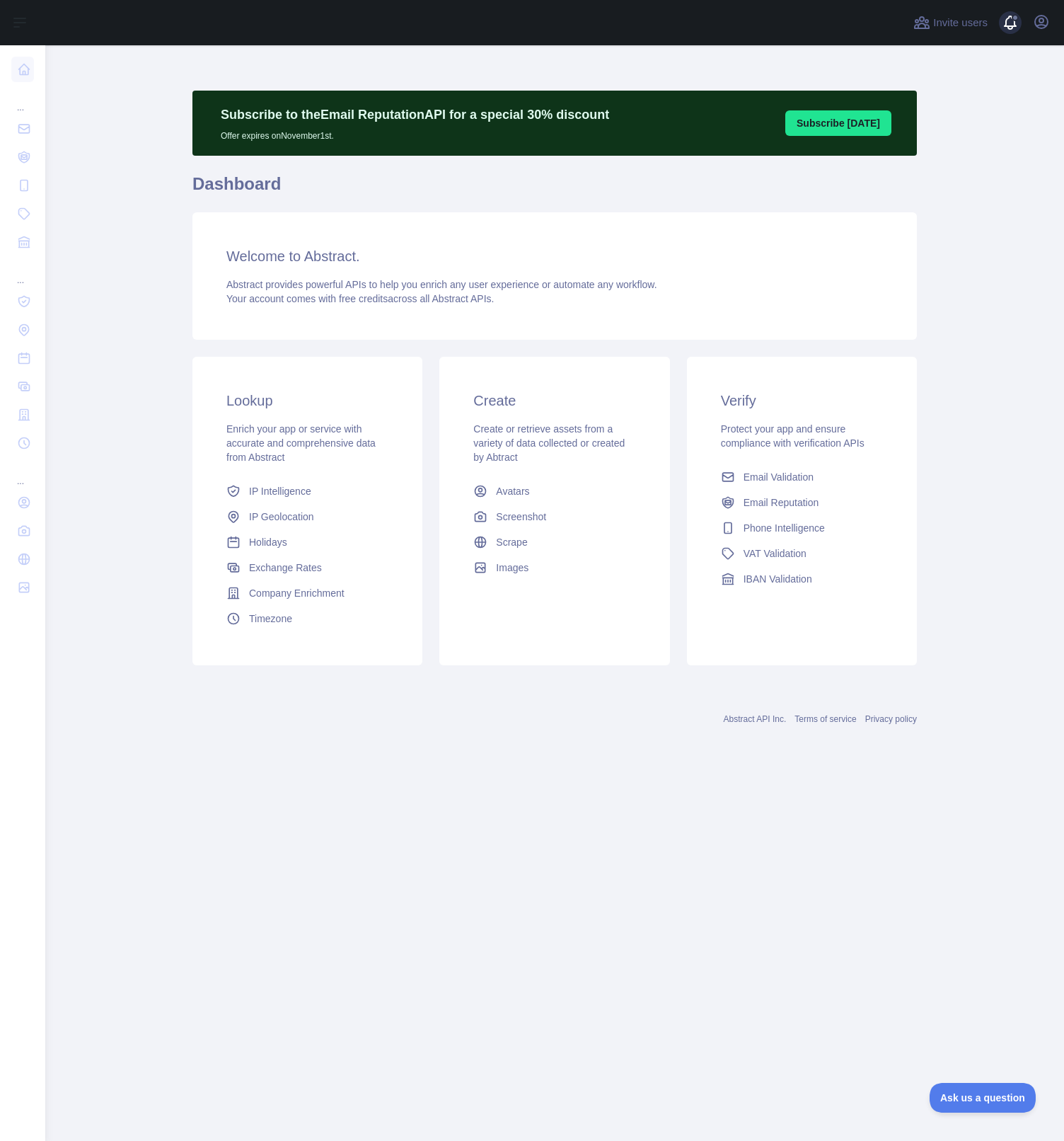
click at [1013, 17] on span at bounding box center [1015, 17] width 7 height 7
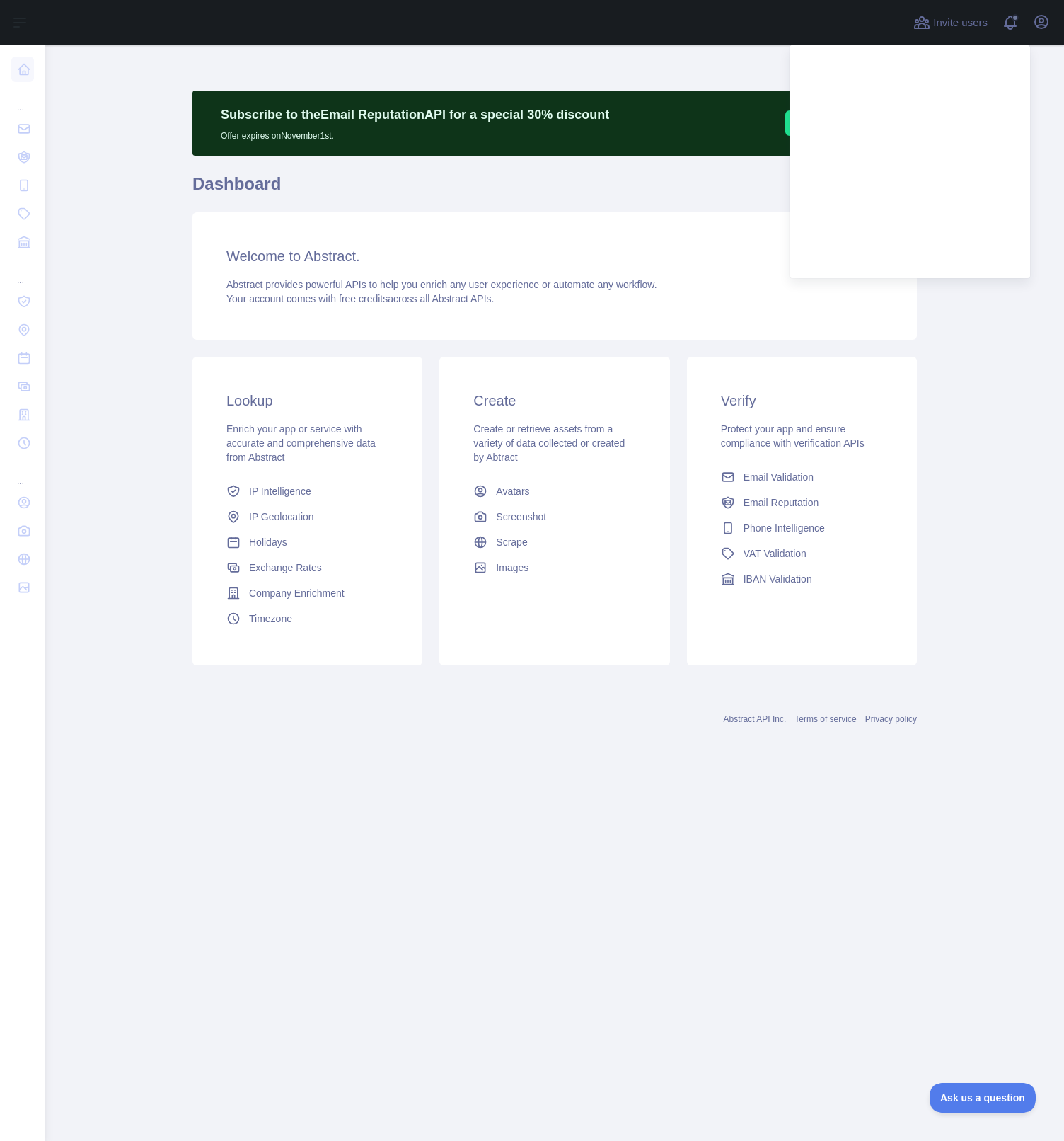
click at [960, 453] on main "Subscribe to the Email Reputation API for a special 30 % discount Offer expires…" at bounding box center [555, 593] width 1019 height 1096
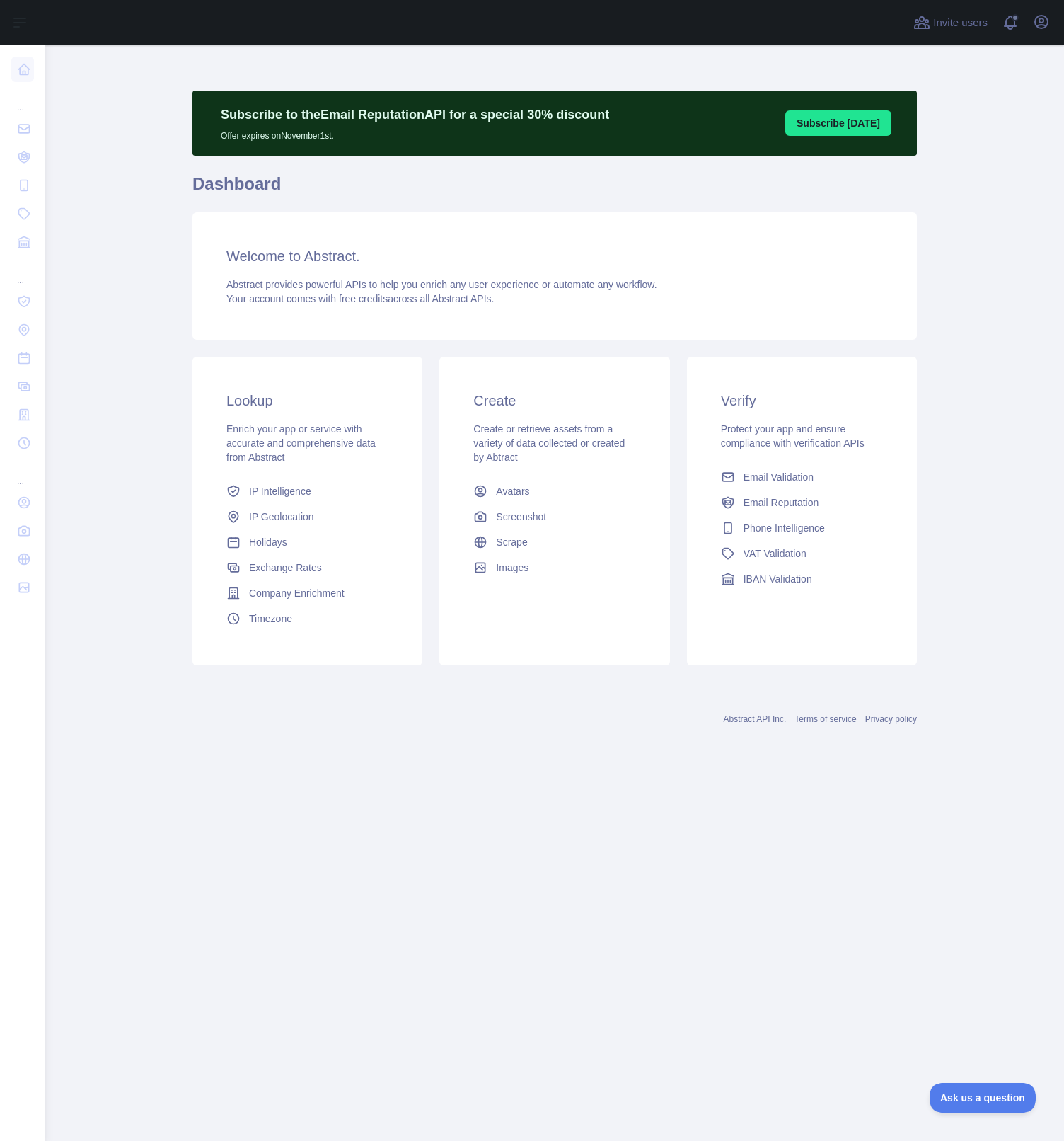
click at [164, 349] on main "Subscribe to the Email Reputation API for a special 30 % discount Offer expires…" at bounding box center [555, 593] width 1019 height 1096
click at [103, 569] on main "Subscribe to the Email Reputation API for a special 30 % discount Offer expires…" at bounding box center [555, 593] width 1019 height 1096
click at [706, 942] on main "Subscribe to the Email Reputation API for a special 30 % discount Offer expires…" at bounding box center [555, 593] width 1019 height 1096
click at [752, 826] on main "Subscribe to the Email Reputation API for a special 30 % discount Offer expires…" at bounding box center [555, 593] width 1019 height 1096
click at [1039, 22] on icon "button" at bounding box center [1041, 21] width 12 height 12
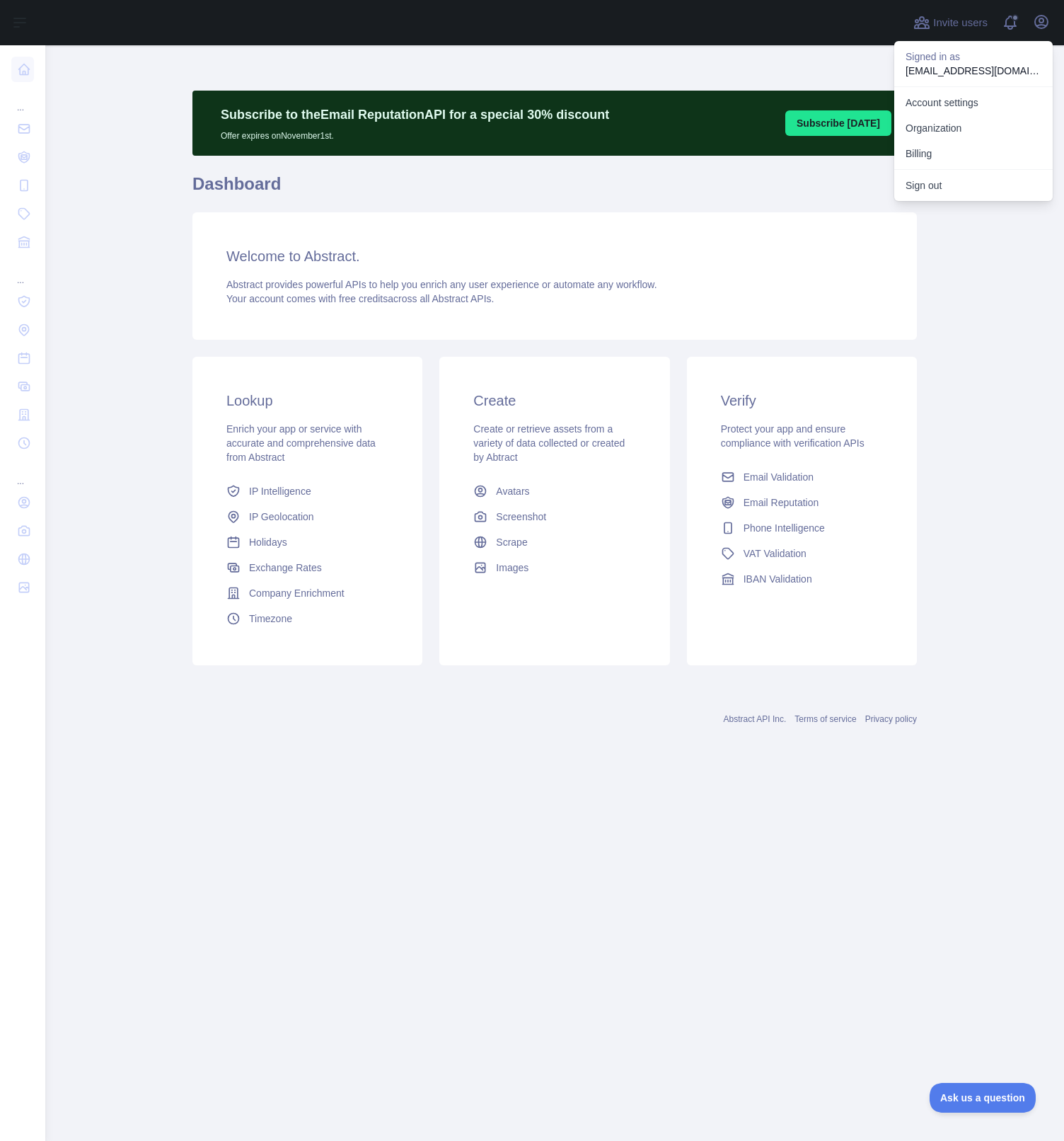
click at [948, 352] on main "Subscribe to the Email Reputation API for a special 30 % discount Offer expires…" at bounding box center [555, 593] width 1019 height 1096
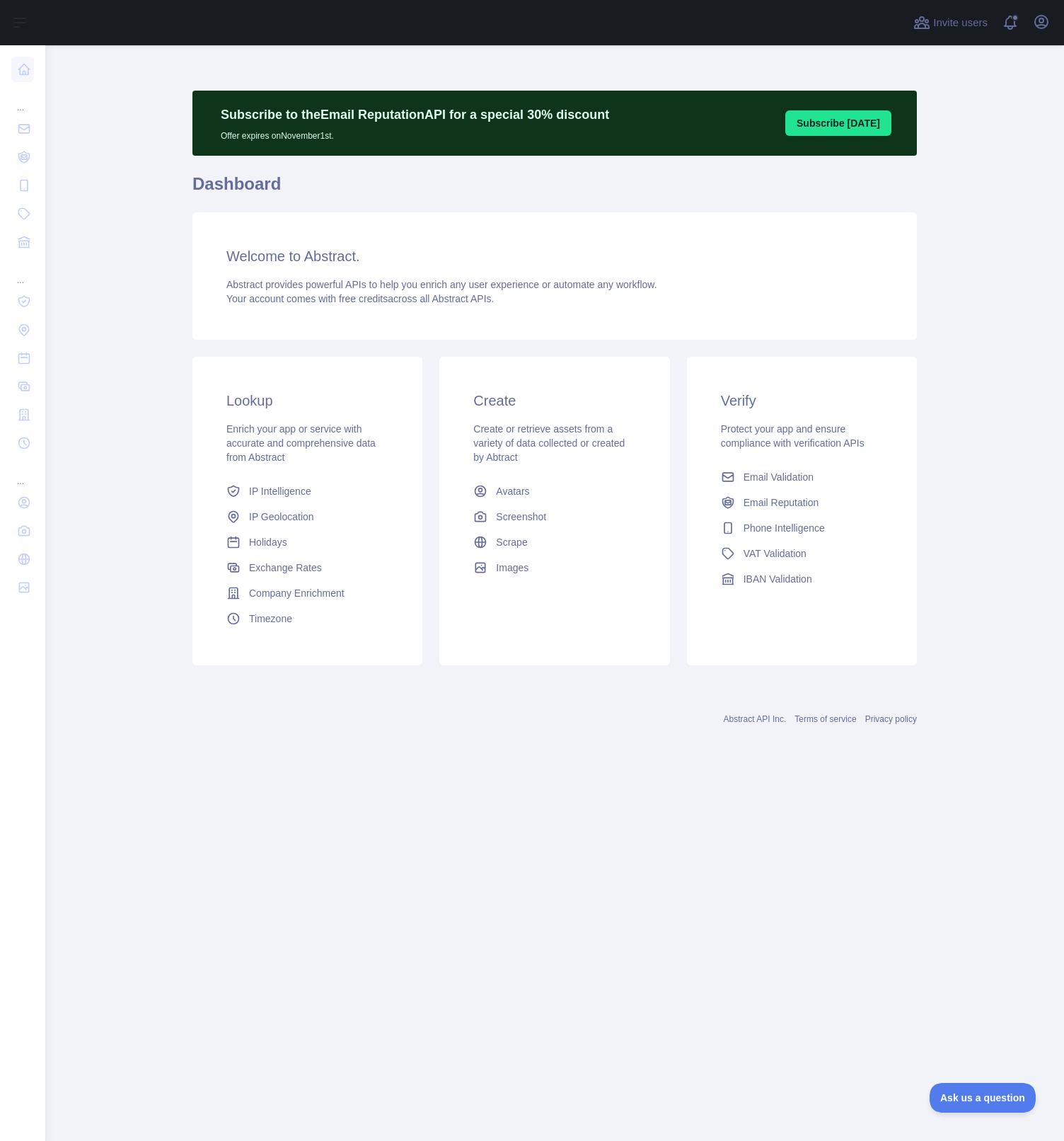
click at [625, 820] on main "Subscribe to the Email Reputation API for a special 30 % discount Offer expires…" at bounding box center [555, 593] width 1019 height 1096
